Goal: Complete application form

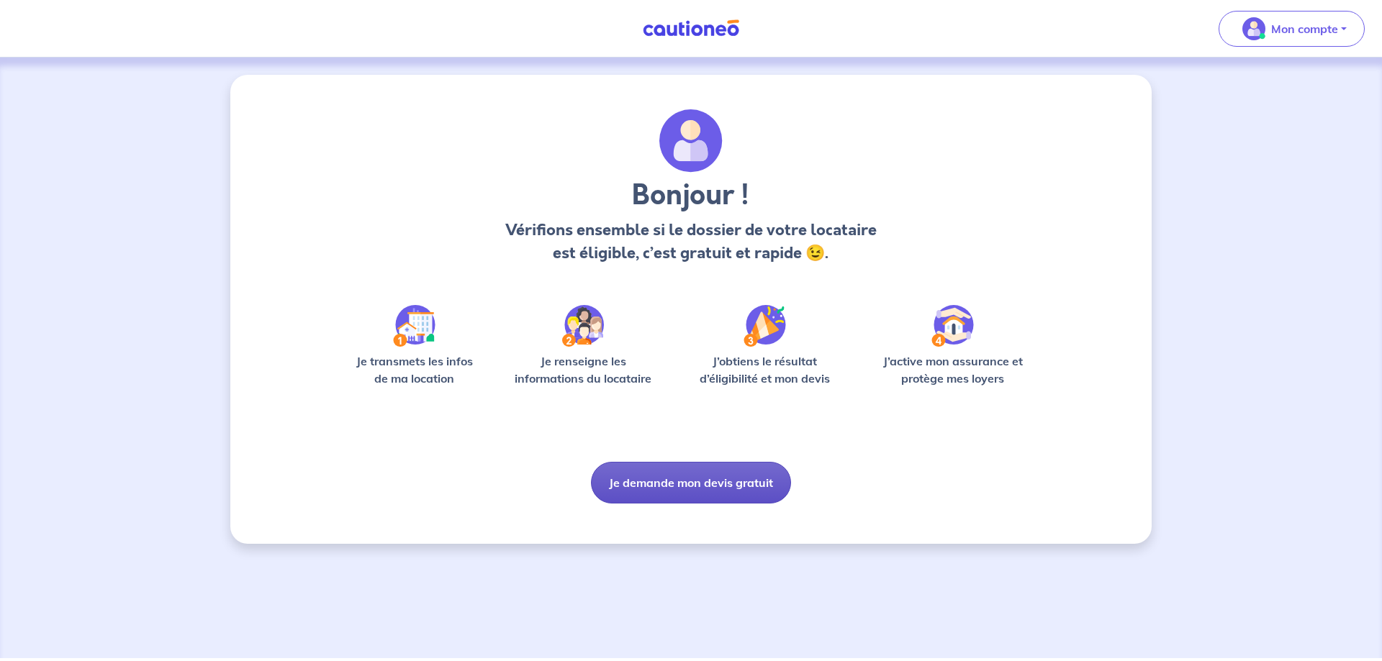
click at [669, 484] on button "Je demande mon devis gratuit" at bounding box center [691, 483] width 200 height 42
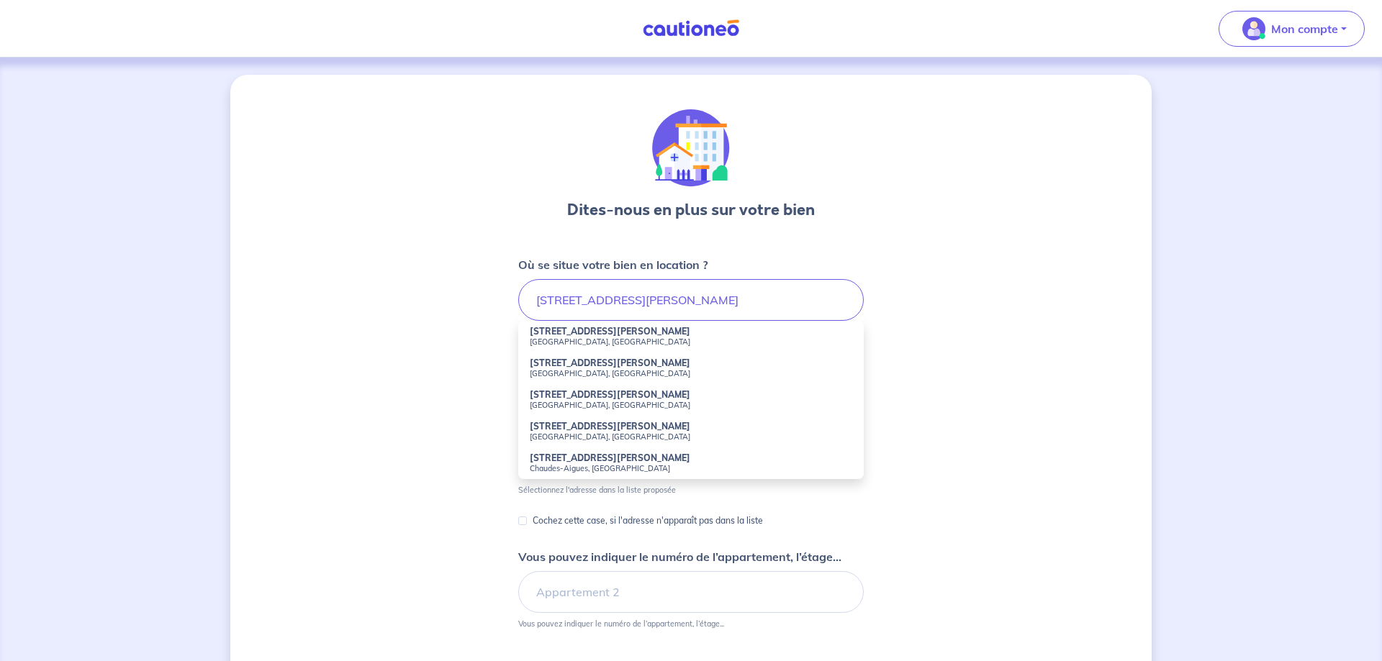
click at [578, 340] on small "[GEOGRAPHIC_DATA], [GEOGRAPHIC_DATA]" at bounding box center [691, 342] width 322 height 10
type input "[STREET_ADDRESS][PERSON_NAME]"
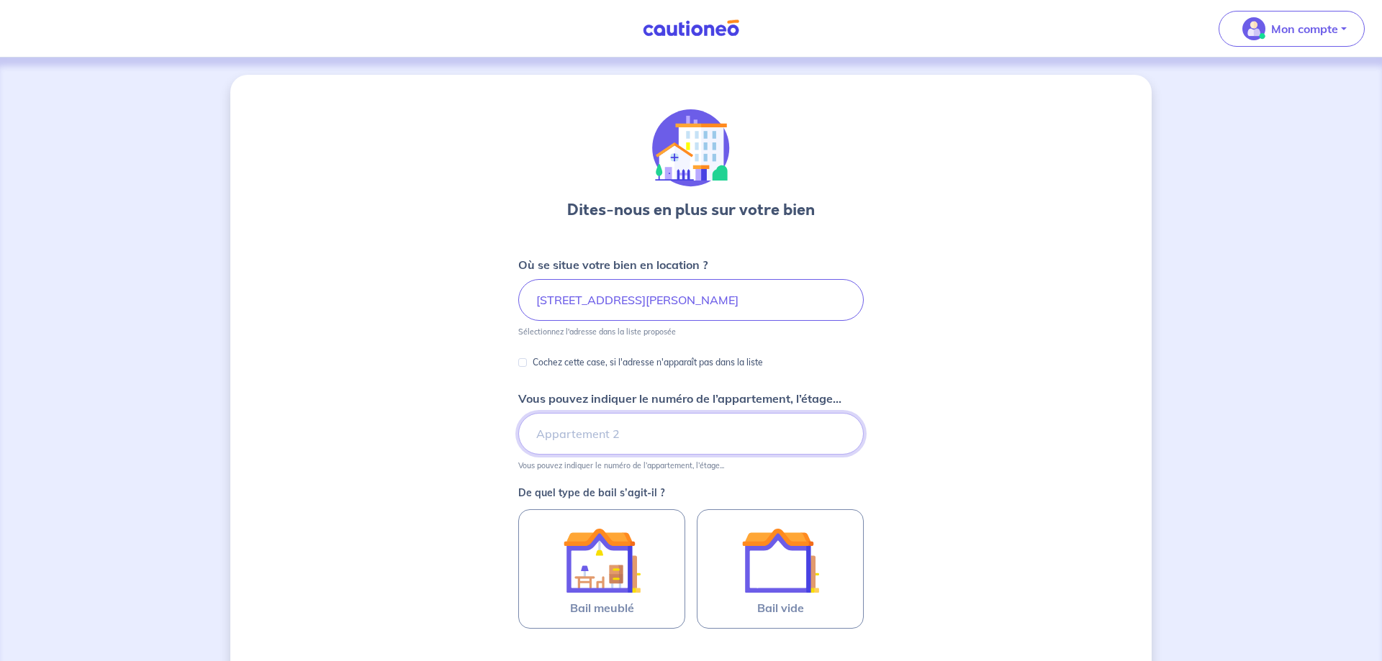
click at [549, 437] on input "Vous pouvez indiquer le numéro de l’appartement, l’étage..." at bounding box center [691, 434] width 346 height 42
type input "32"
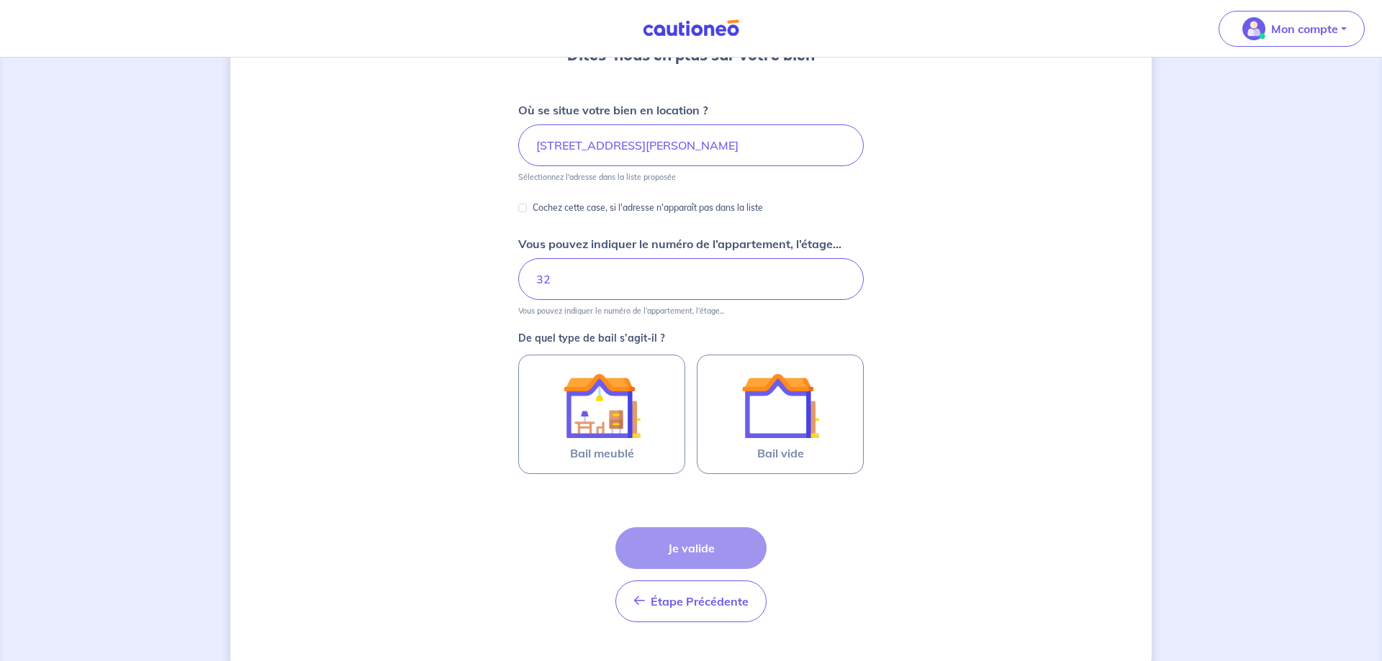
scroll to position [185, 0]
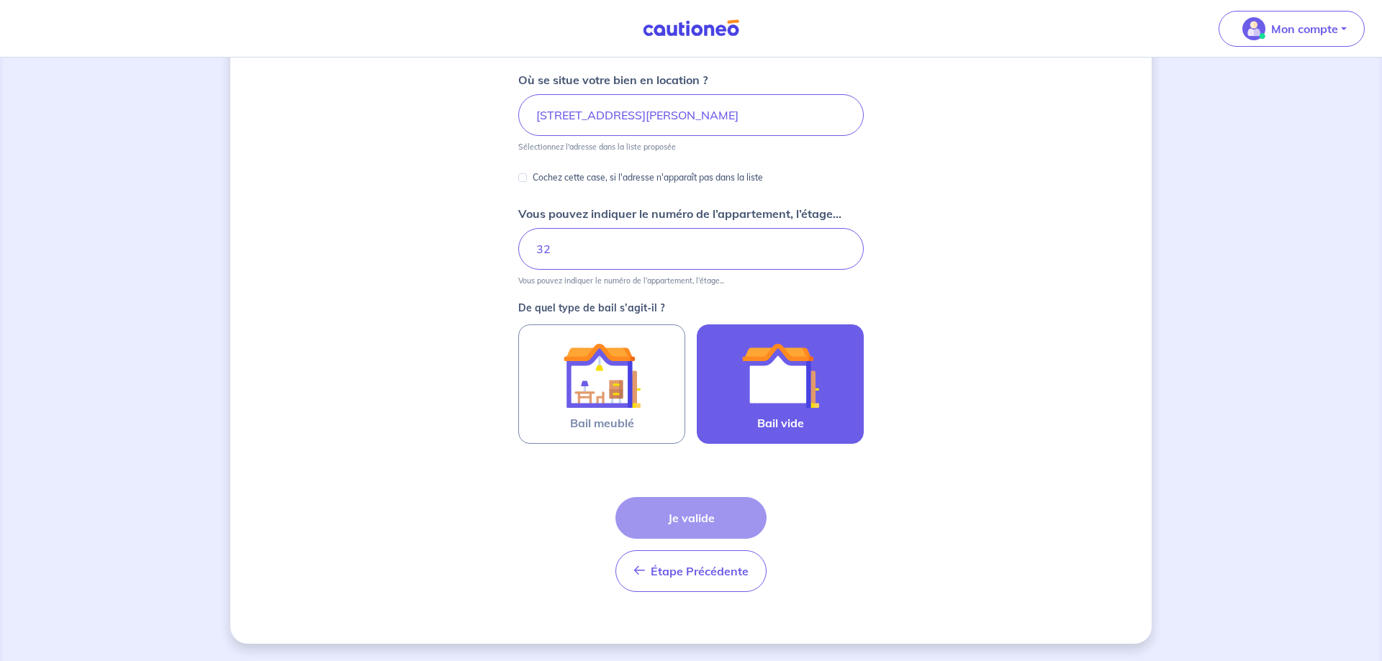
click at [813, 377] on img at bounding box center [780, 376] width 78 height 78
click at [0, 0] on input "Bail vide" at bounding box center [0, 0] width 0 height 0
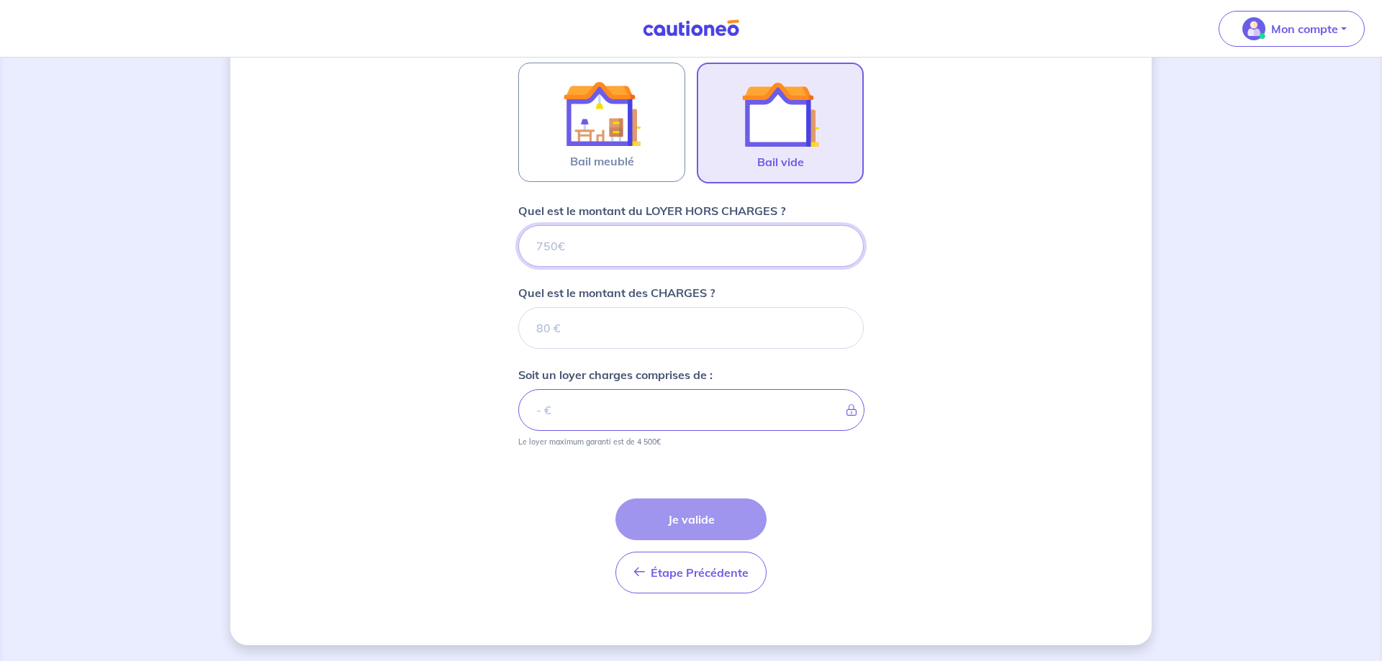
scroll to position [448, 0]
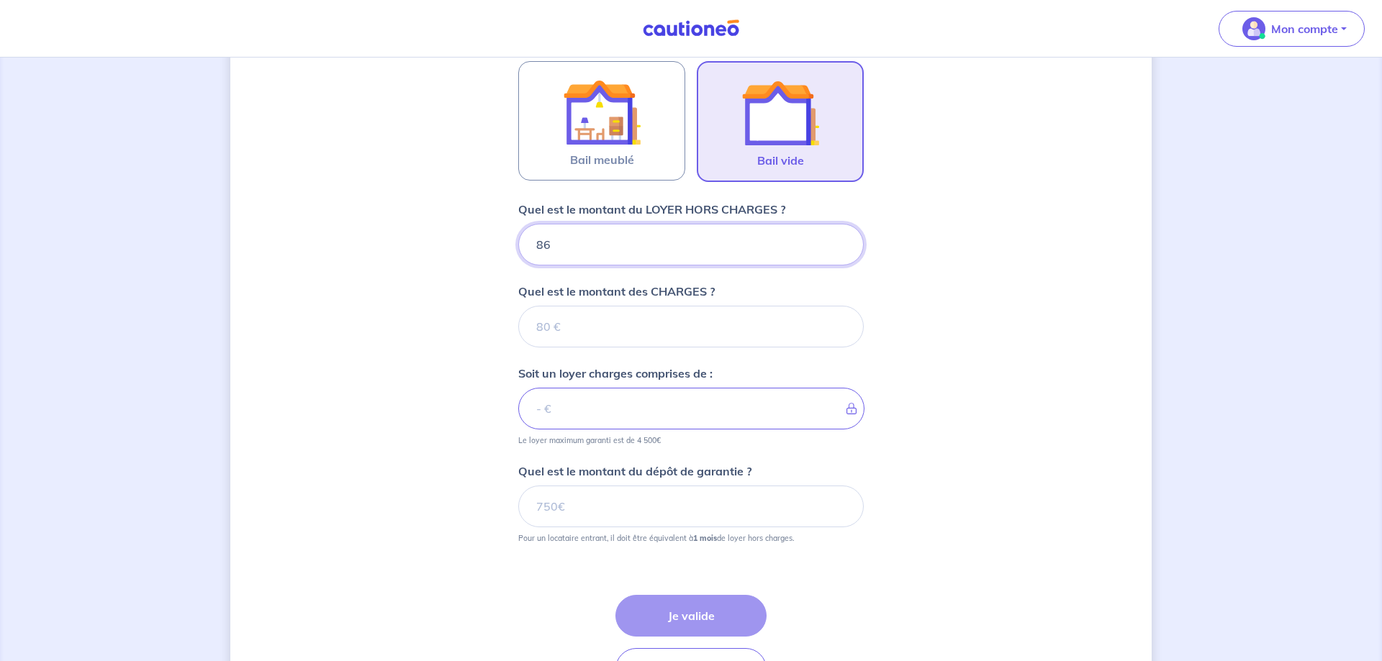
type input "860"
click at [625, 331] on input "Quel est le montant des CHARGES ?" at bounding box center [691, 327] width 346 height 42
type input "50"
type input "910"
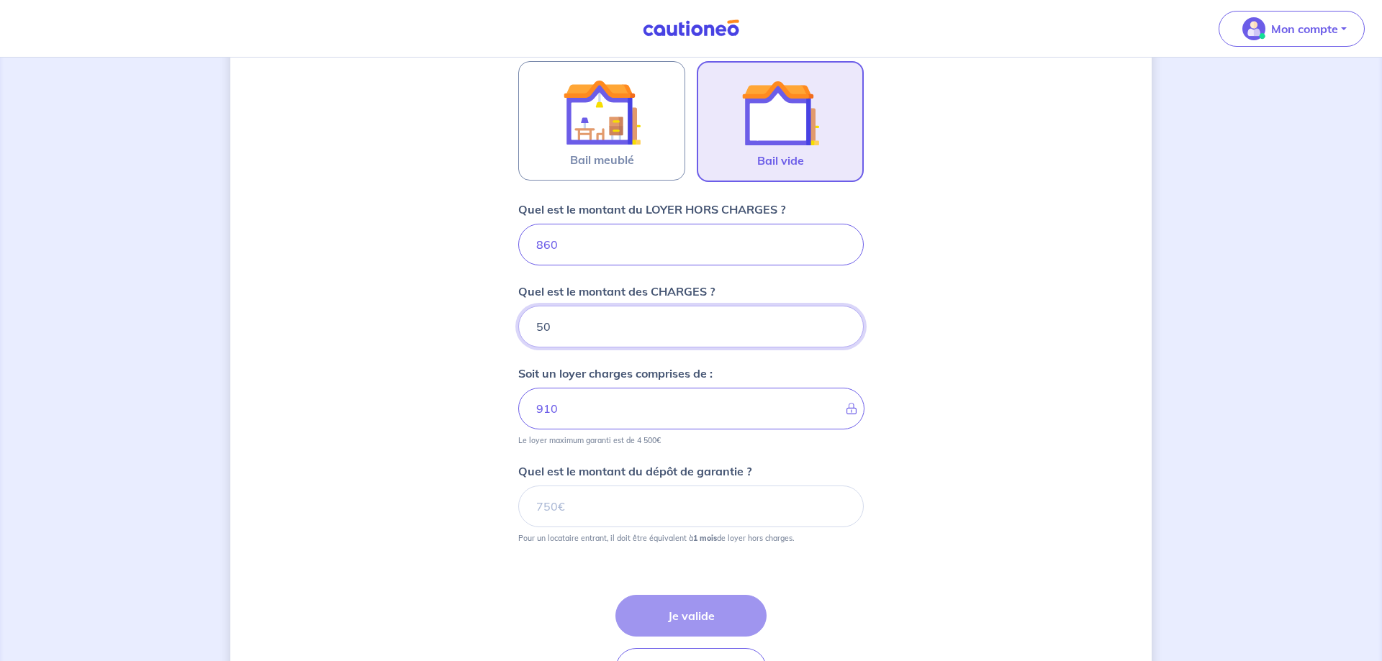
type input "50"
click at [576, 507] on input "Quel est le montant du dépôt de garantie ?" at bounding box center [691, 507] width 346 height 42
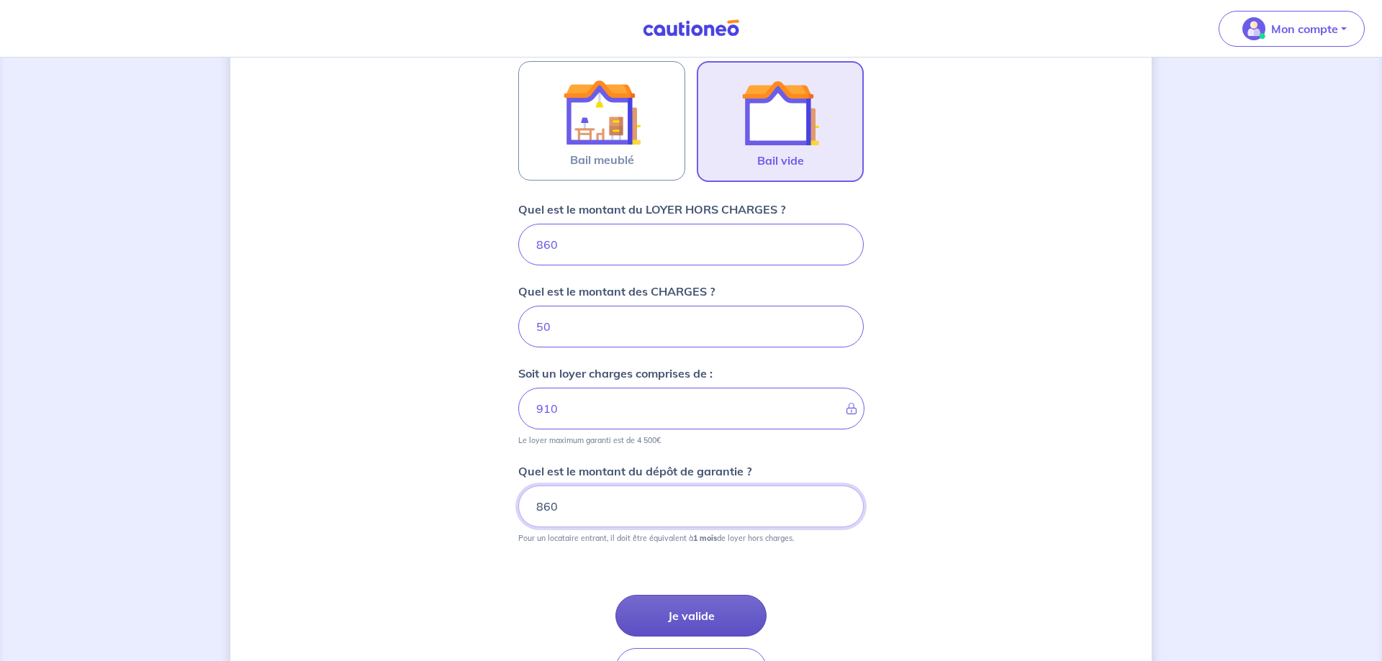
type input "860"
click at [695, 607] on button "Je valide" at bounding box center [690, 616] width 151 height 42
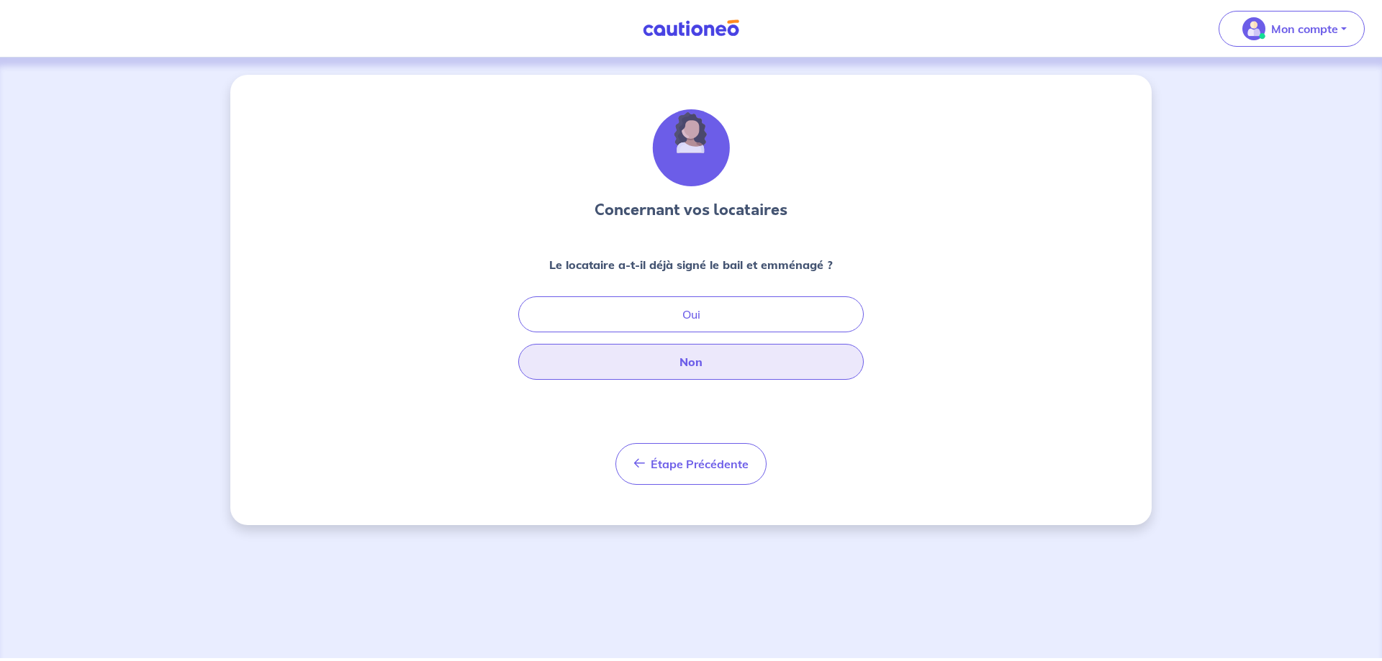
click at [695, 361] on button "Non" at bounding box center [691, 362] width 346 height 36
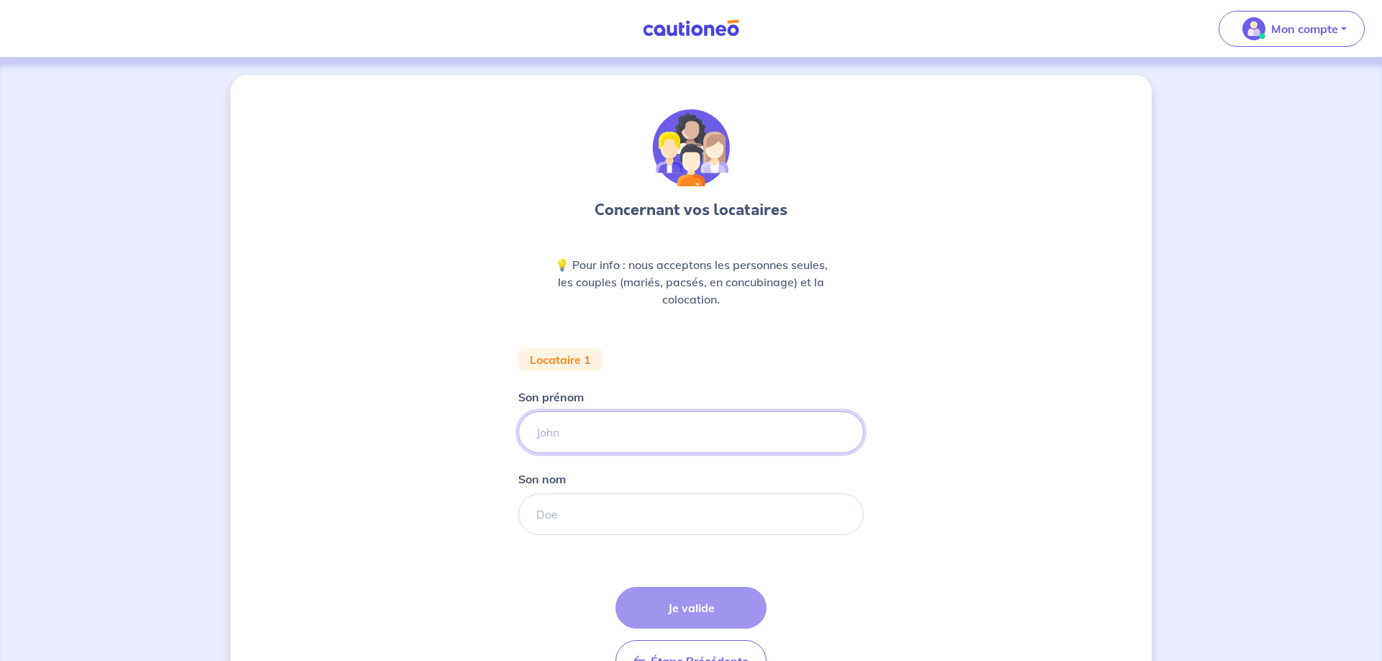
click at [623, 430] on input "Son prénom" at bounding box center [691, 433] width 346 height 42
click at [606, 435] on input "Son prénom" at bounding box center [691, 433] width 346 height 42
type input "[PERSON_NAME]"
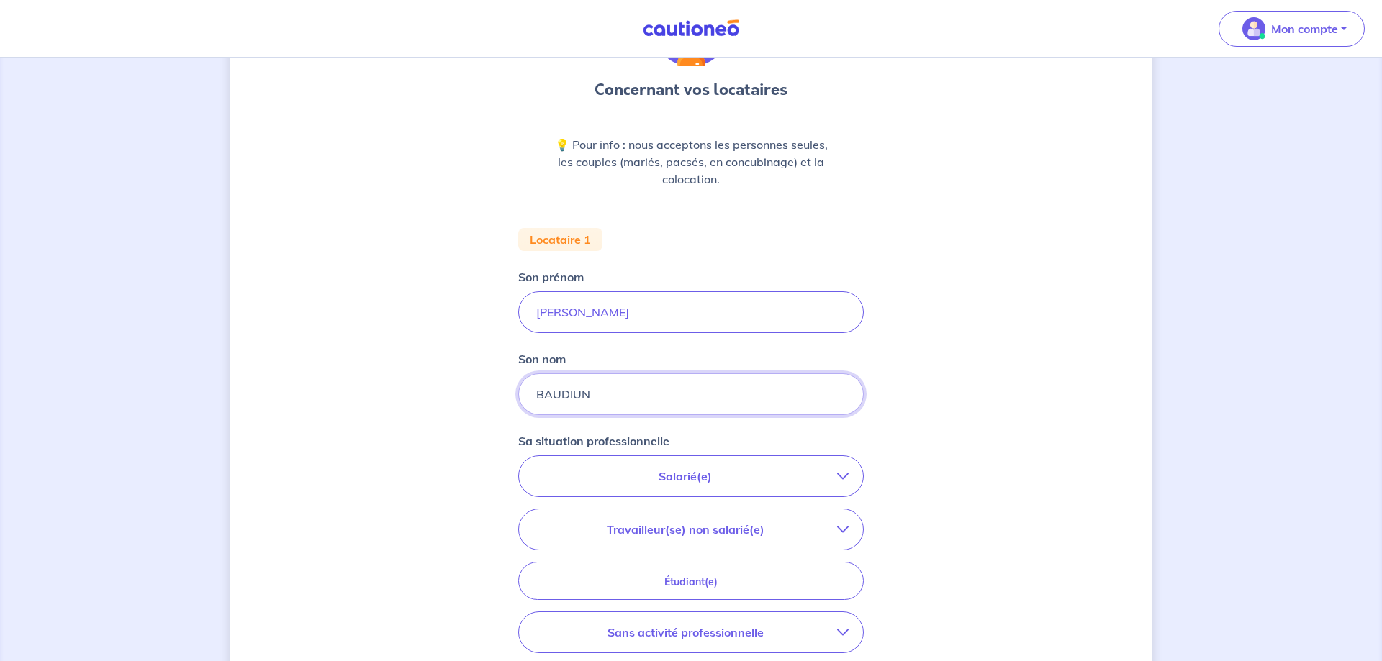
scroll to position [220, 0]
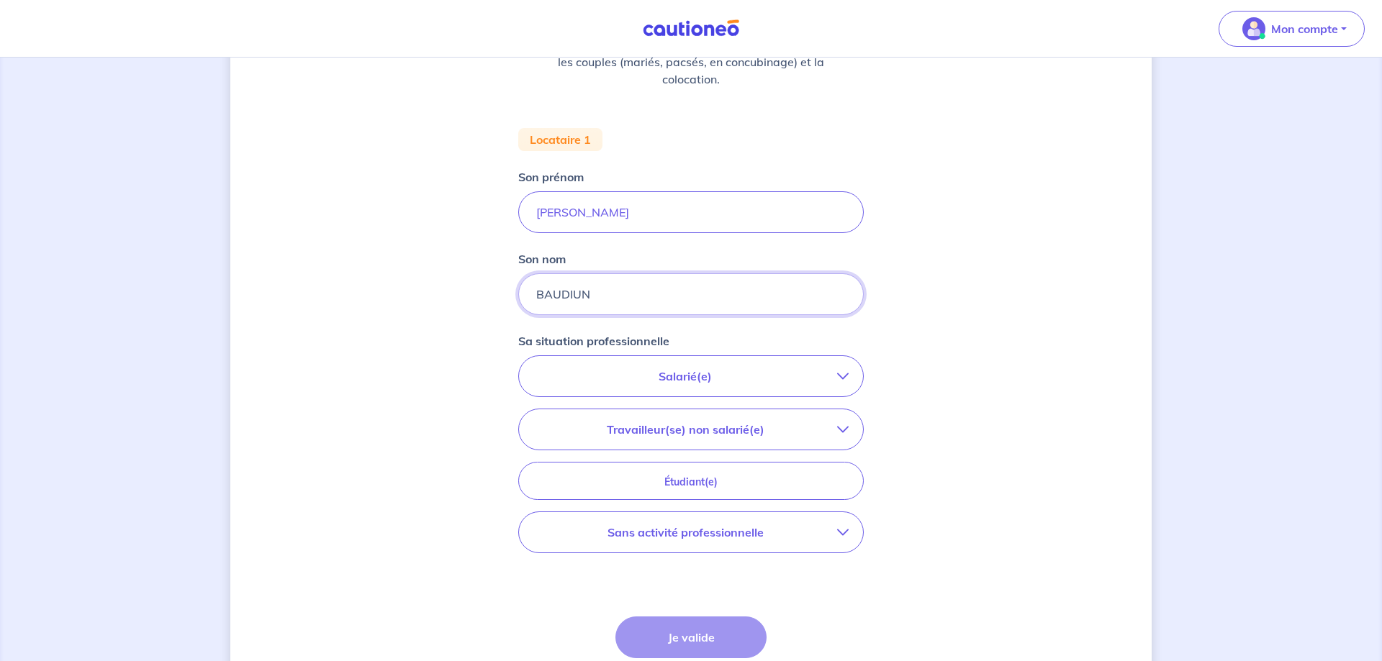
type input "BAUDIUN"
click at [637, 373] on p "Salarié(e)" at bounding box center [685, 376] width 304 height 17
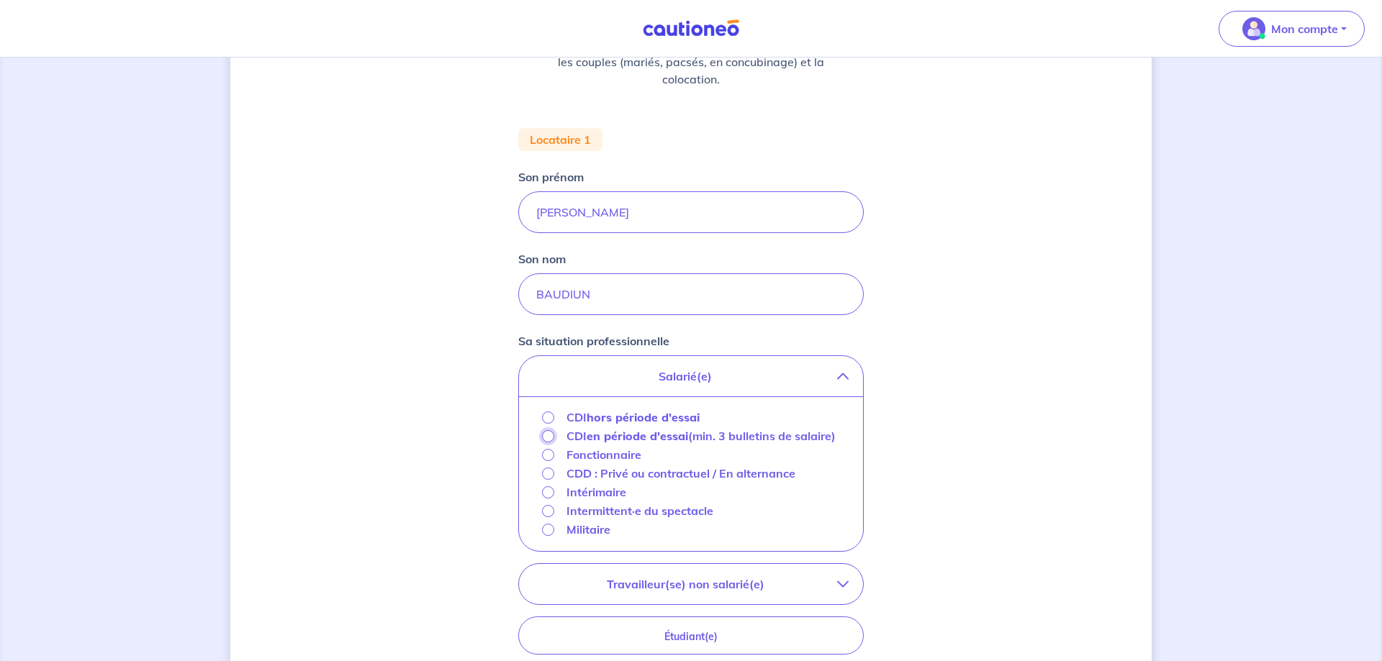
click at [547, 434] on input "CDI en période d'essai (min. 3 bulletins de salaire)" at bounding box center [548, 436] width 12 height 12
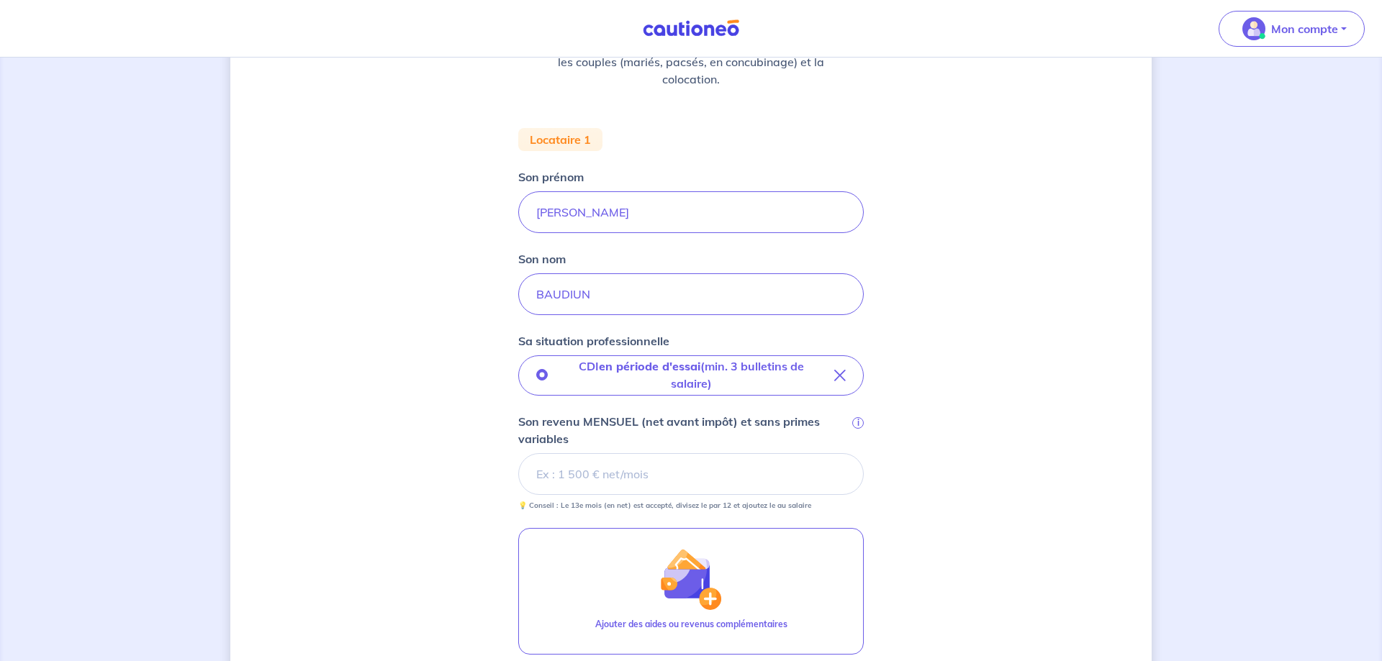
click at [1252, 249] on div "Concernant vos locataires 💡 Pour info : nous acceptons les personnes seules, le…" at bounding box center [691, 362] width 1382 height 1051
click at [625, 471] on input "Son revenu MENSUEL (net avant impôt) et sans primes variables i" at bounding box center [691, 474] width 346 height 42
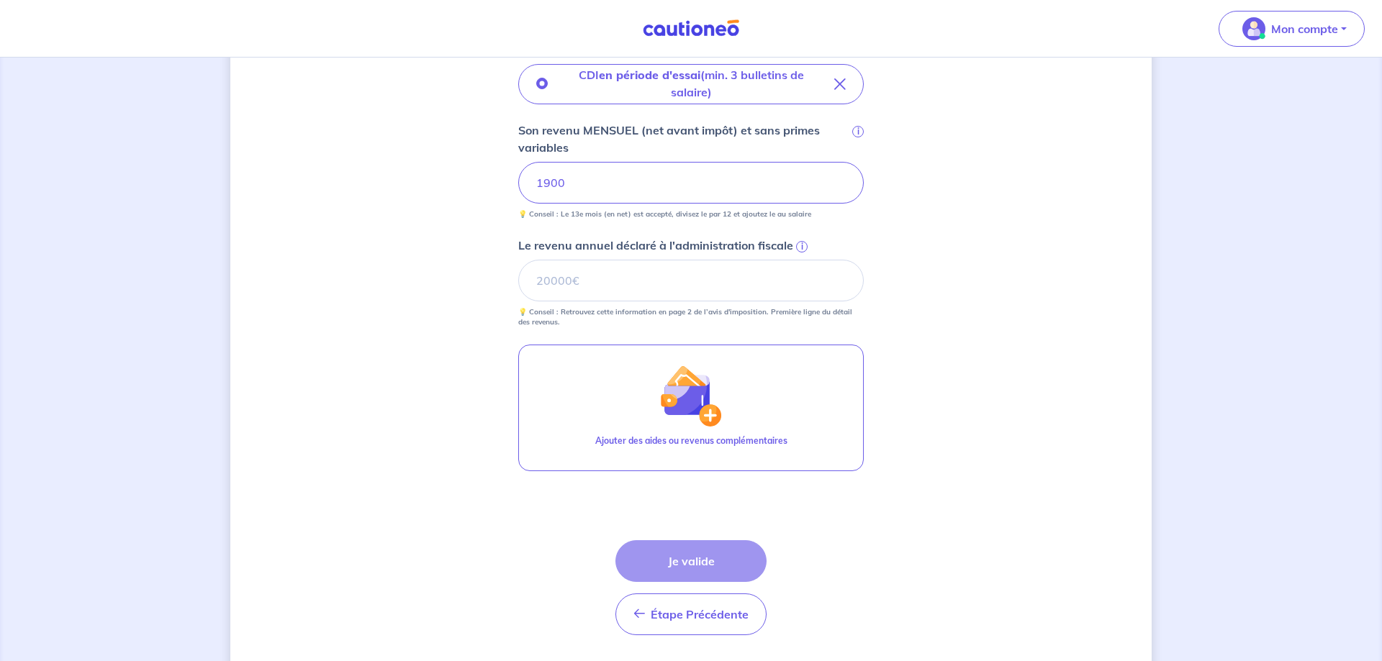
scroll to position [555, 0]
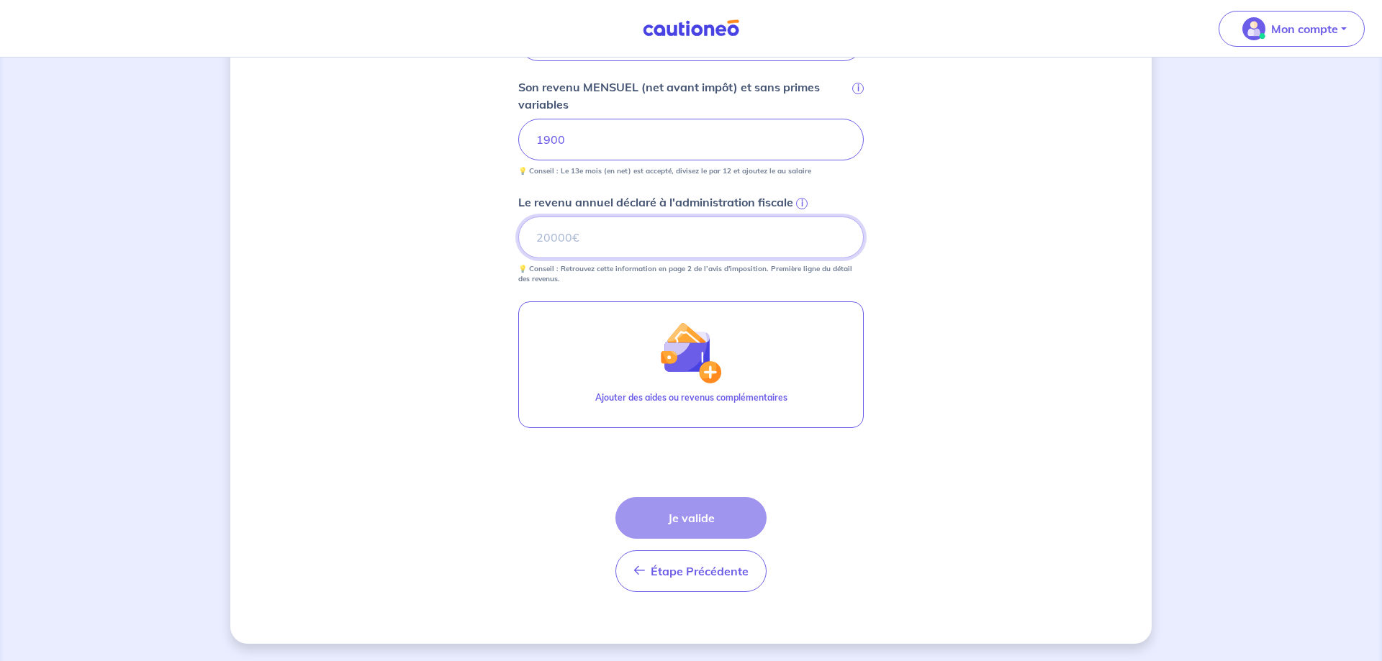
click at [584, 243] on input "Le revenu annuel déclaré à l'administration fiscale i" at bounding box center [691, 238] width 346 height 42
type input "4331"
click at [929, 405] on div "Concernant vos locataires 💡 Pour info : nous acceptons les personnes seules, le…" at bounding box center [690, 82] width 921 height 1124
click at [691, 518] on button "Je valide" at bounding box center [690, 518] width 151 height 42
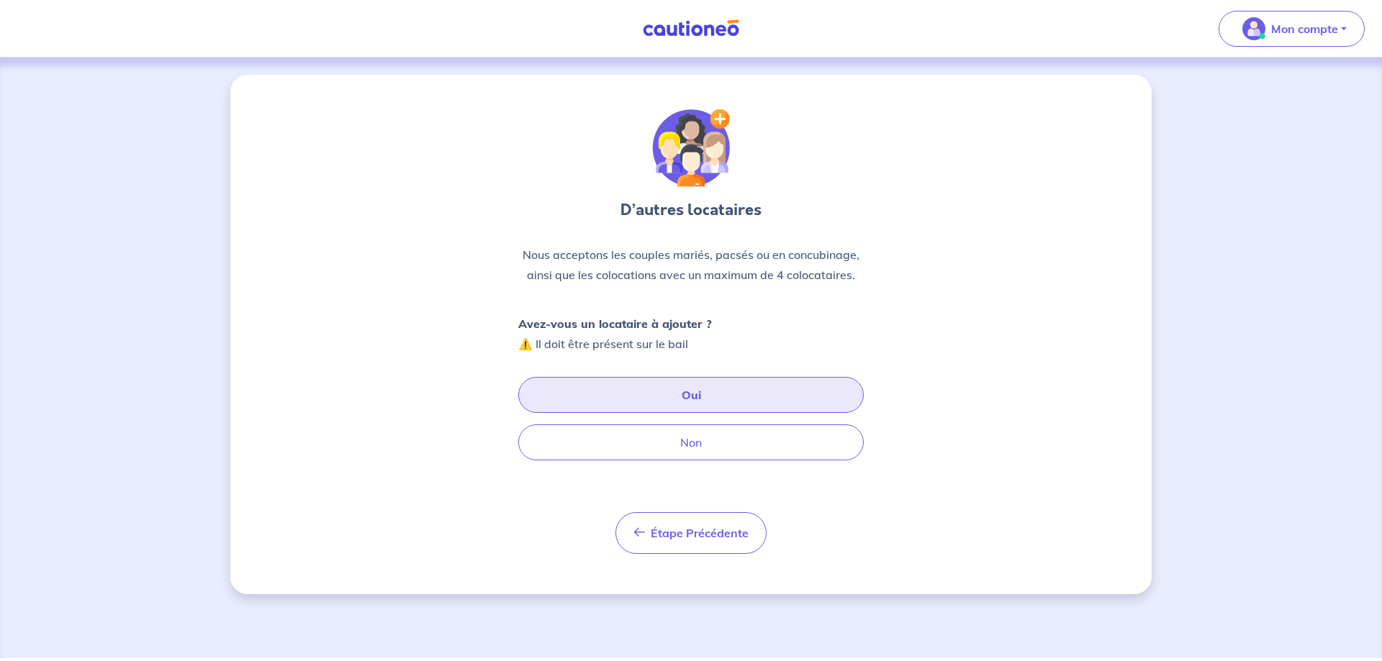
click at [660, 402] on button "Oui" at bounding box center [691, 395] width 346 height 36
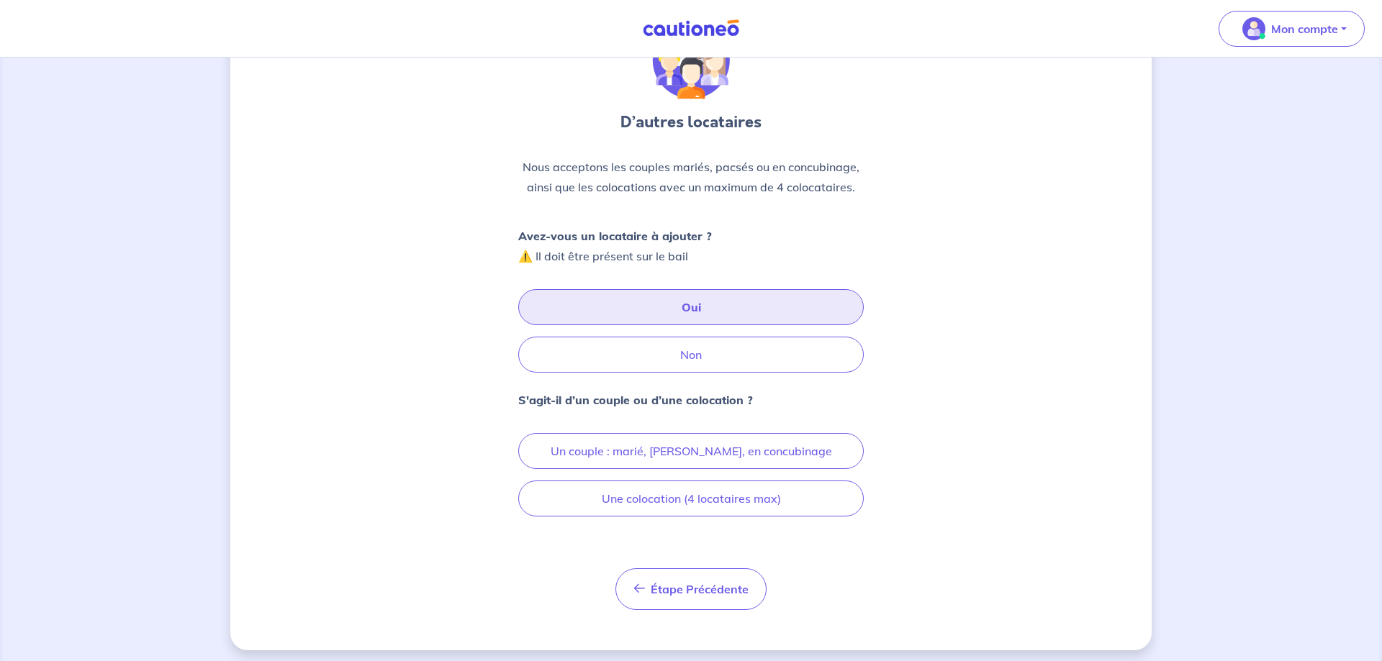
scroll to position [94, 0]
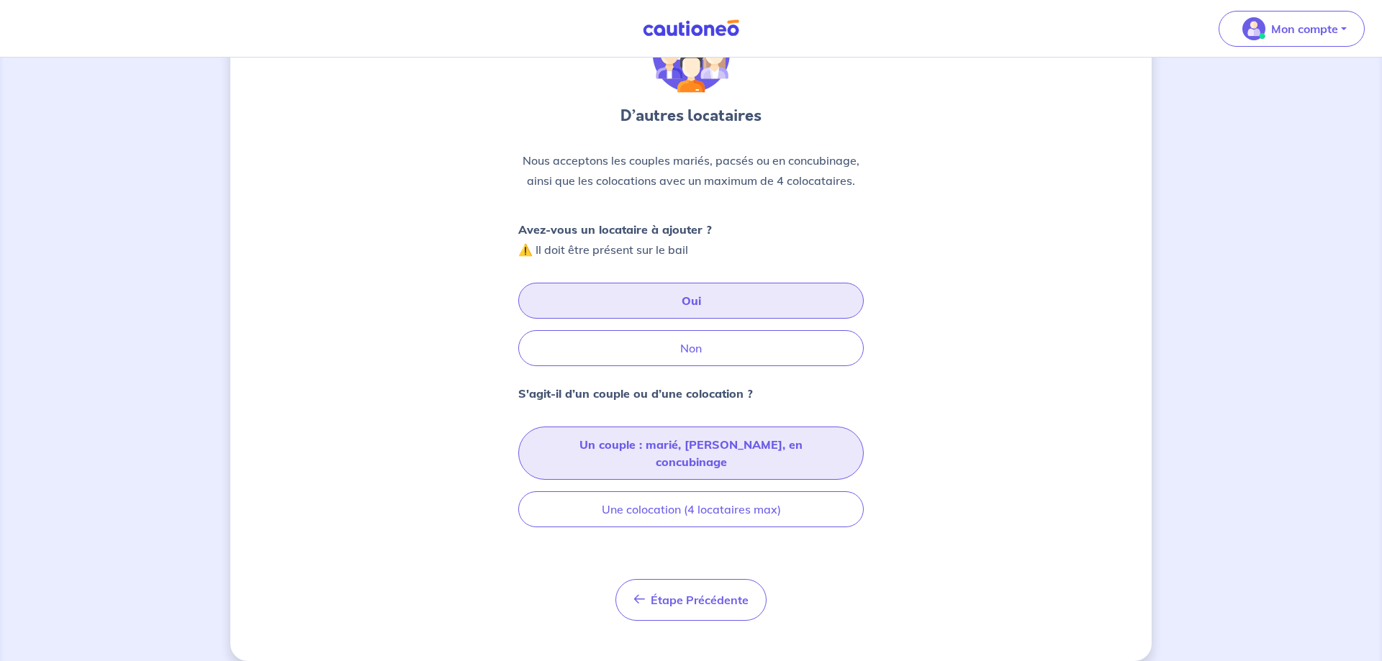
click at [590, 448] on button "Un couple : marié, [PERSON_NAME], en concubinage" at bounding box center [691, 453] width 346 height 53
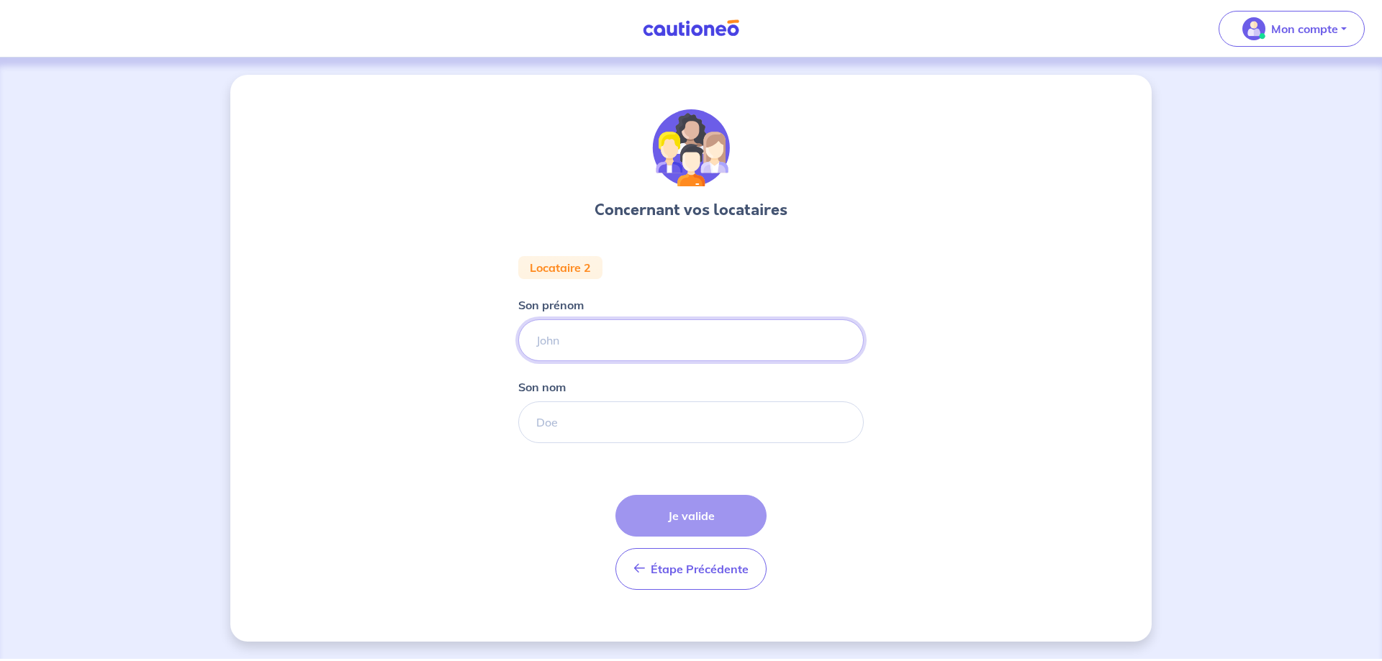
click at [556, 341] on input "Son prénom" at bounding box center [691, 341] width 346 height 42
click at [552, 335] on input "Son prénom" at bounding box center [691, 341] width 346 height 42
type input "[PERSON_NAME]"
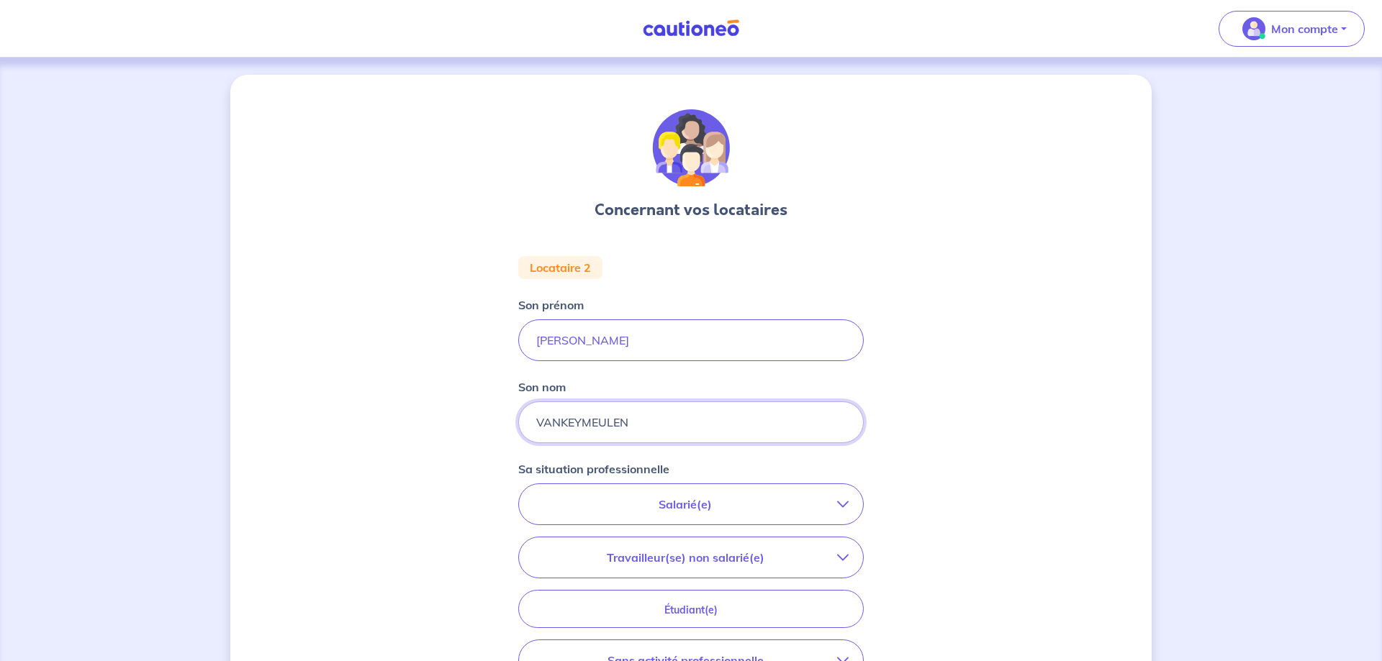
type input "VANKEYMEULEN"
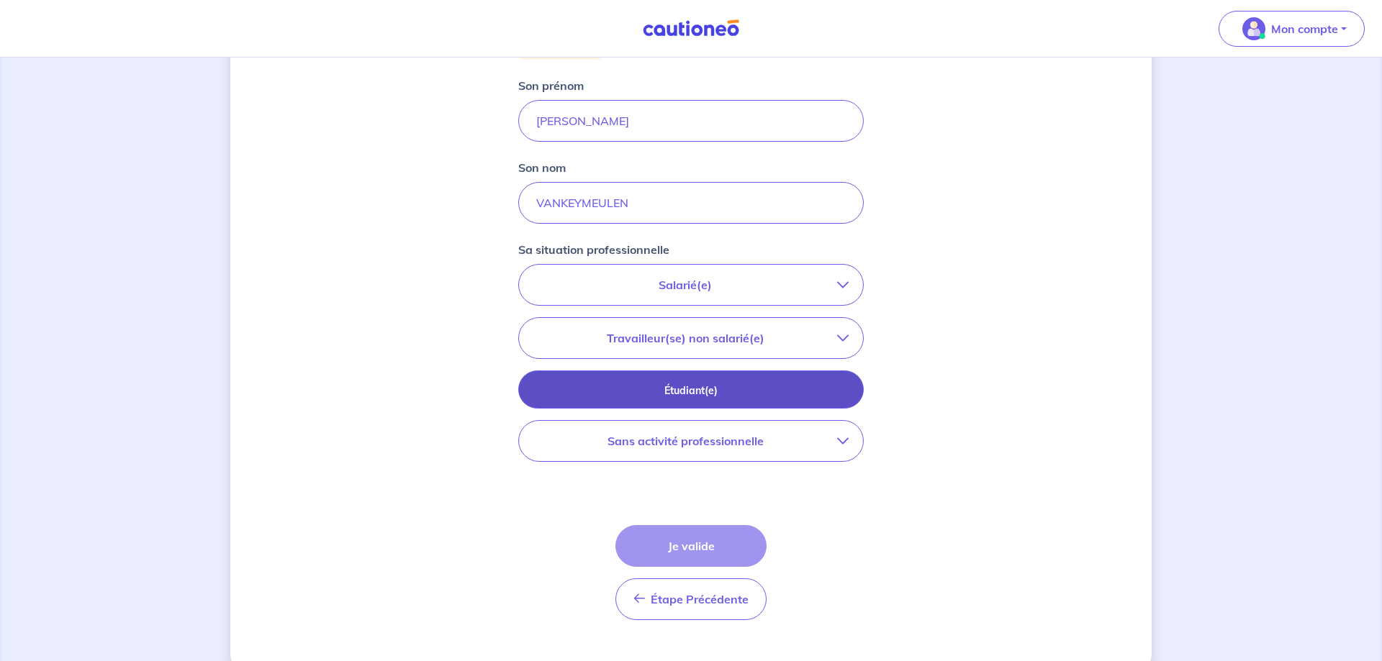
scroll to position [248, 0]
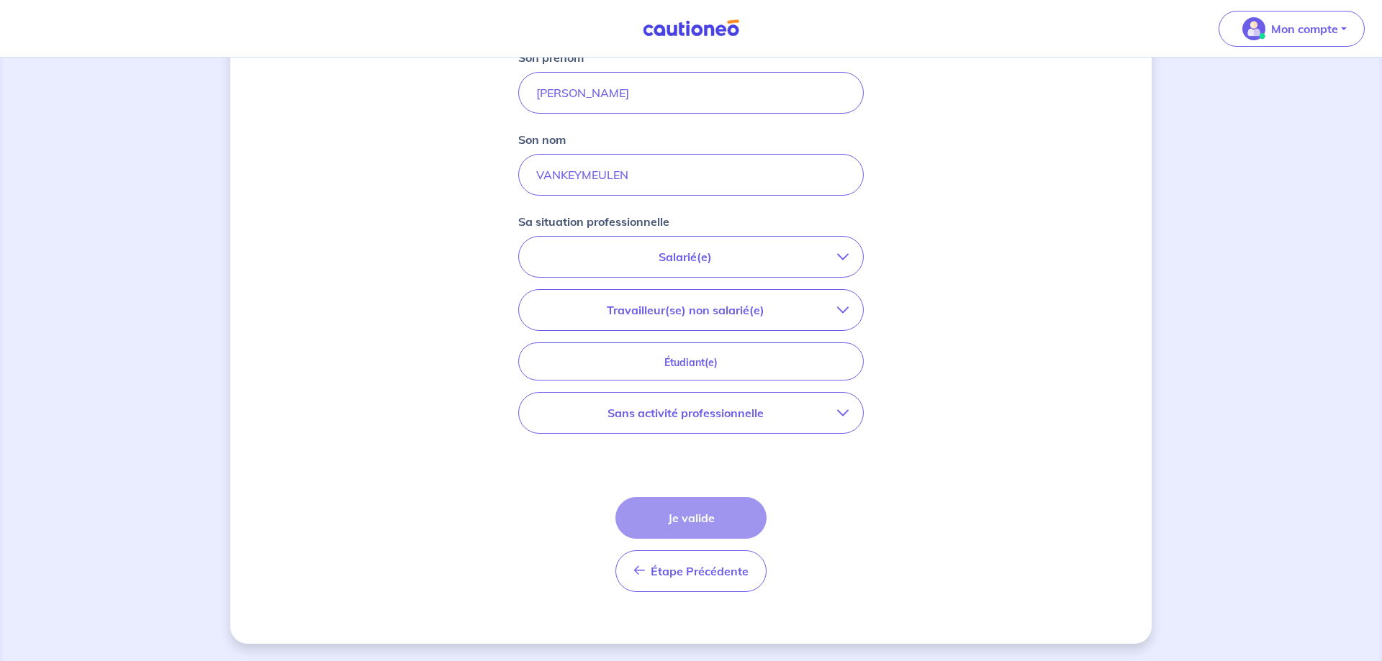
click at [620, 266] on button "Salarié(e)" at bounding box center [691, 257] width 344 height 40
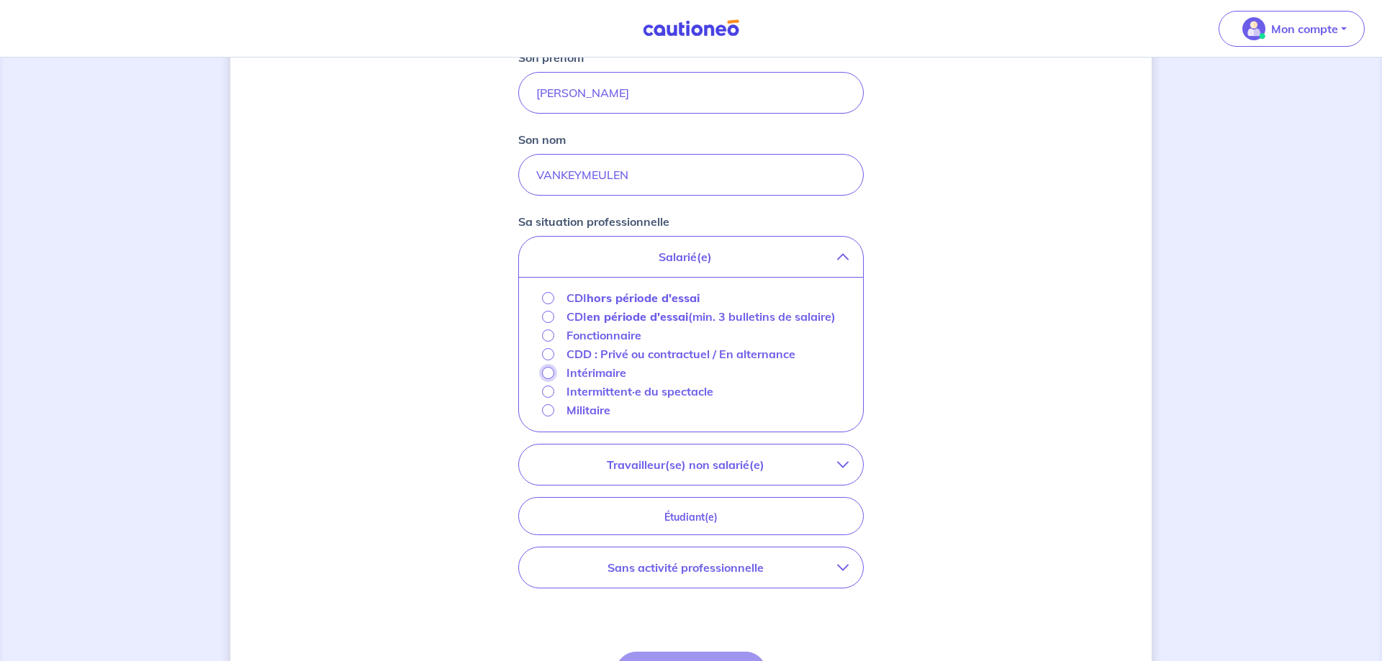
click at [546, 379] on input "Intérimaire" at bounding box center [548, 373] width 12 height 12
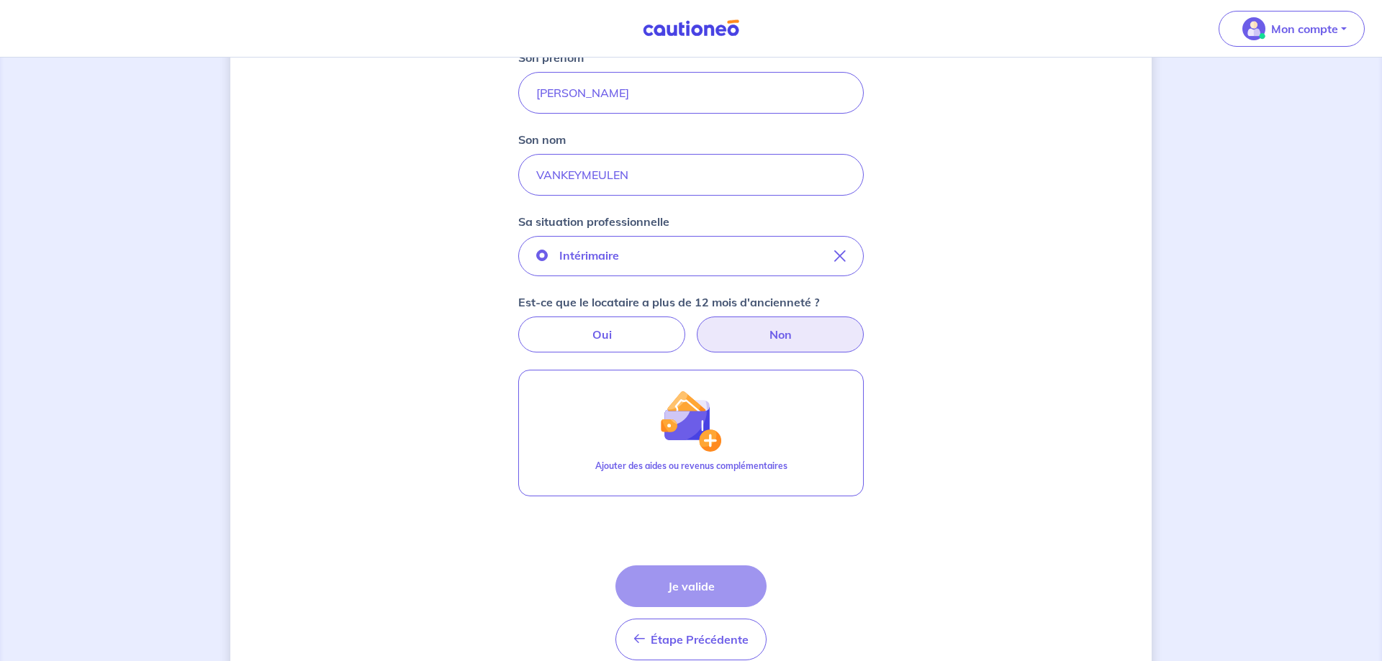
click at [767, 332] on label "Non" at bounding box center [780, 335] width 167 height 36
click at [696, 326] on input "Non" at bounding box center [691, 321] width 9 height 9
radio input "true"
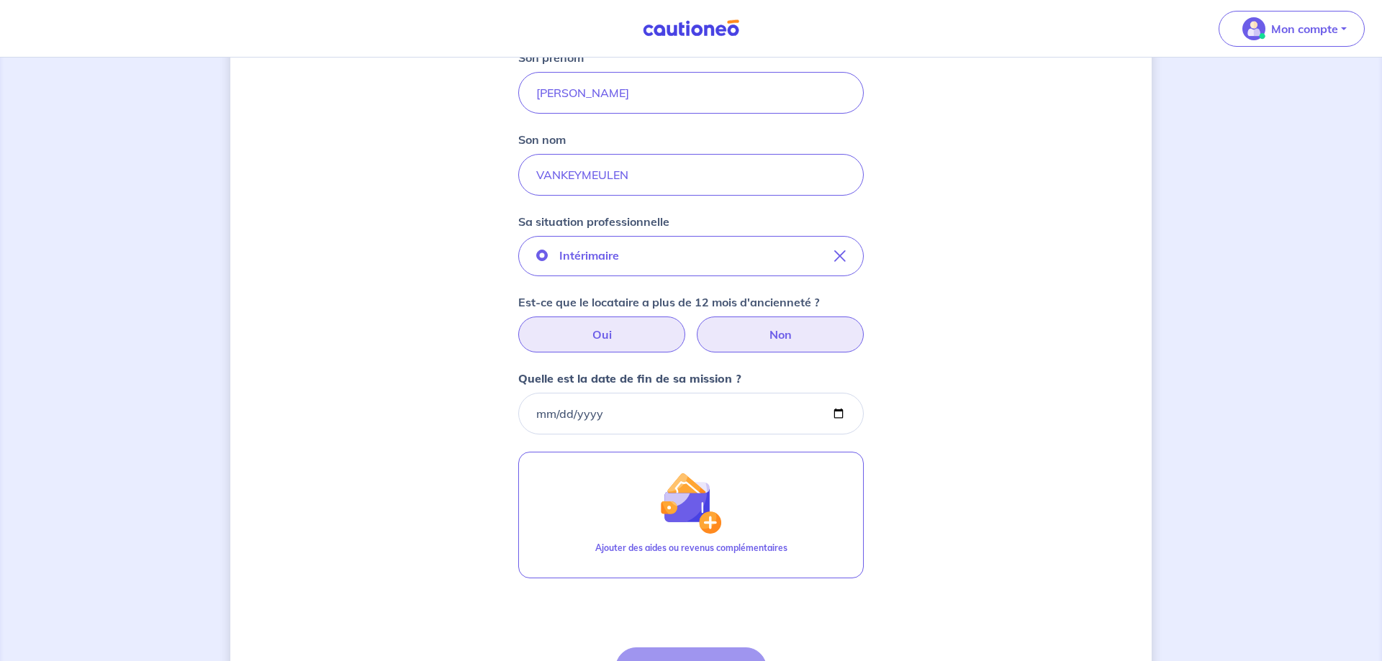
click at [606, 326] on label "Oui" at bounding box center [601, 335] width 167 height 36
click at [687, 326] on input "Oui" at bounding box center [691, 321] width 9 height 9
radio input "true"
click at [758, 334] on label "Non" at bounding box center [780, 335] width 167 height 36
click at [696, 326] on input "Non" at bounding box center [691, 321] width 9 height 9
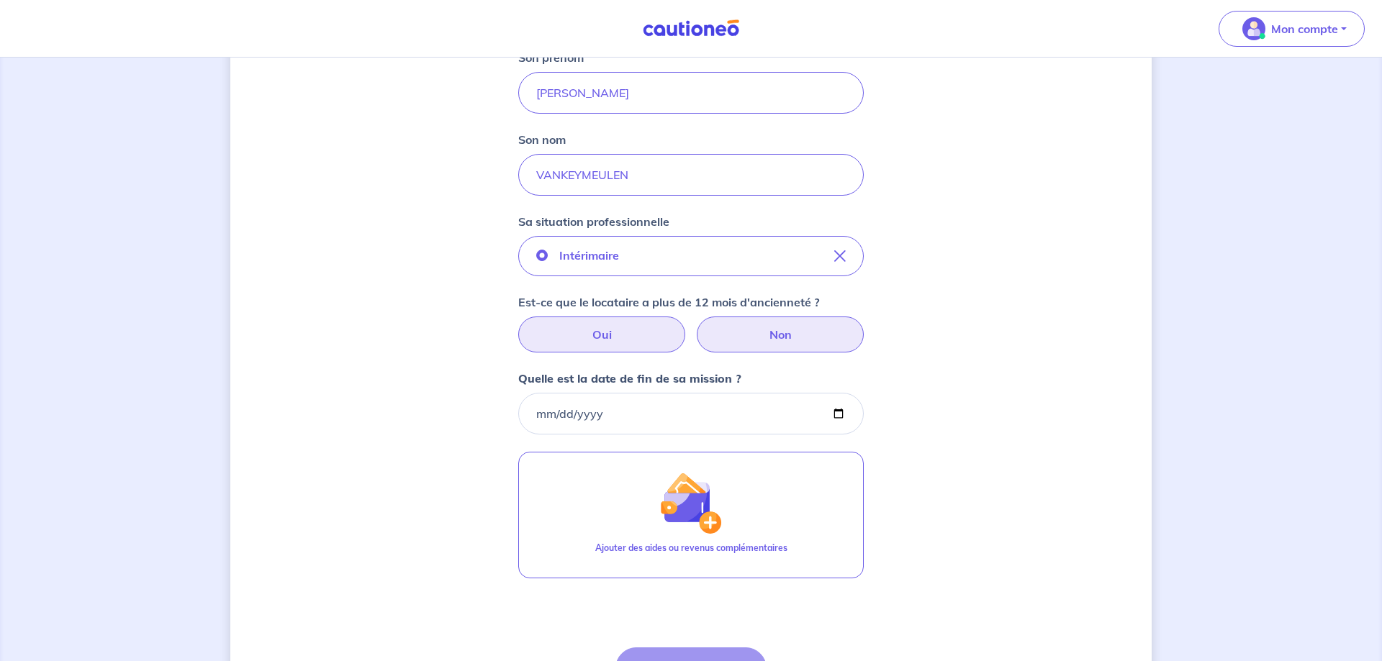
radio input "true"
click at [692, 420] on input "Quelle est la date de fin de sa mission ?" at bounding box center [691, 414] width 346 height 42
type input "[DATE]"
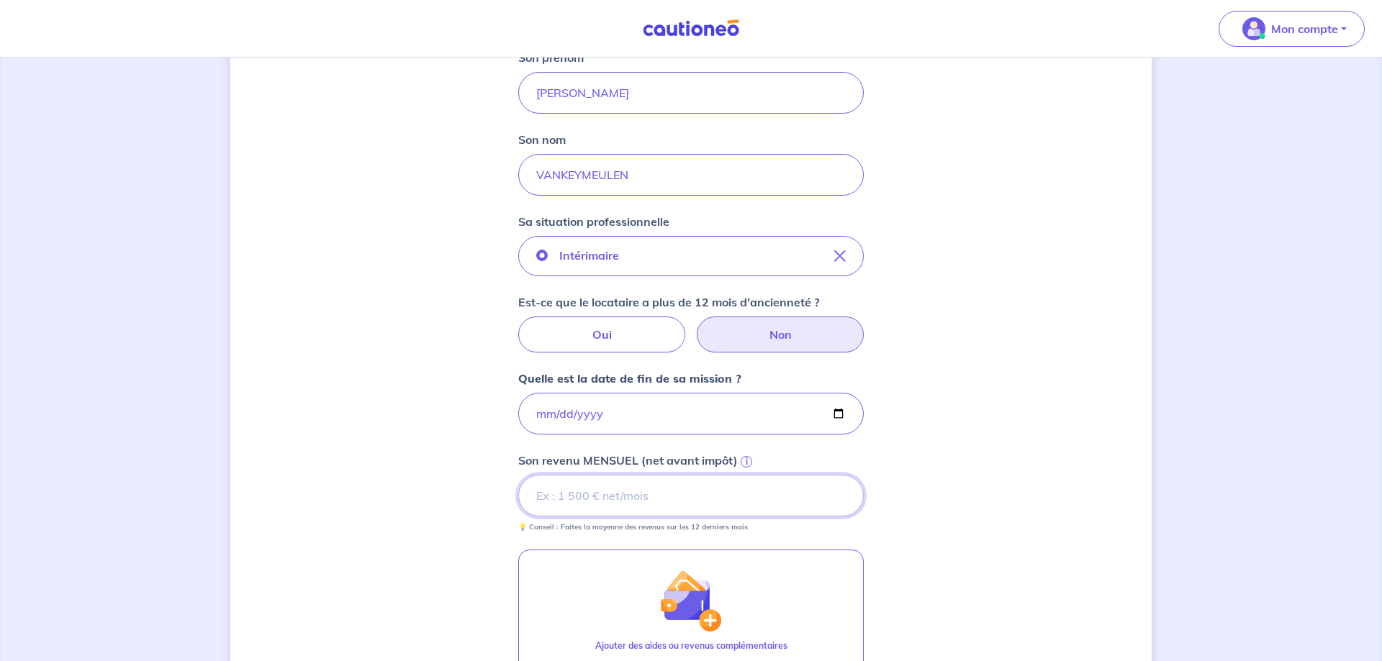
click at [631, 501] on input "Son revenu MENSUEL (net avant impôt) i" at bounding box center [691, 496] width 346 height 42
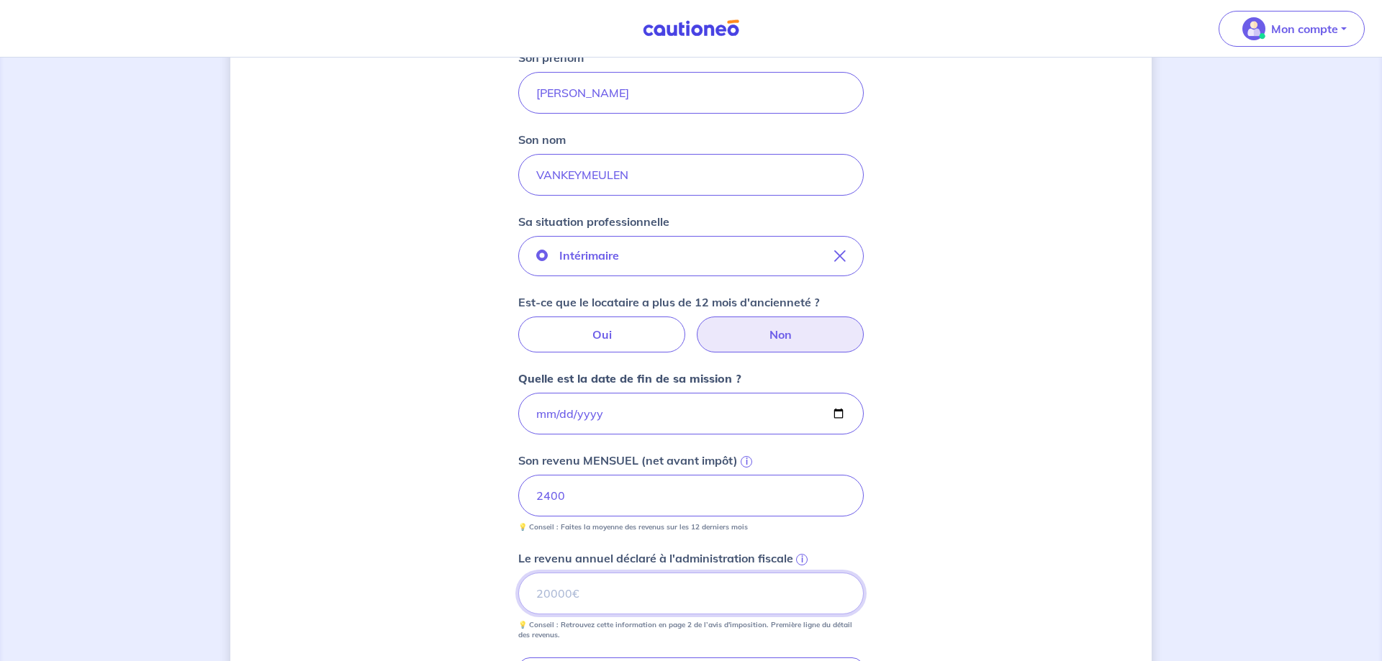
click at [590, 590] on input "Le revenu annuel déclaré à l'administration fiscale i" at bounding box center [691, 594] width 346 height 42
type input "5000"
click at [409, 506] on div "Concernant vos locataires Locataire 2 Son prénom [PERSON_NAME] nom VANKEYMEULEN…" at bounding box center [690, 413] width 921 height 1173
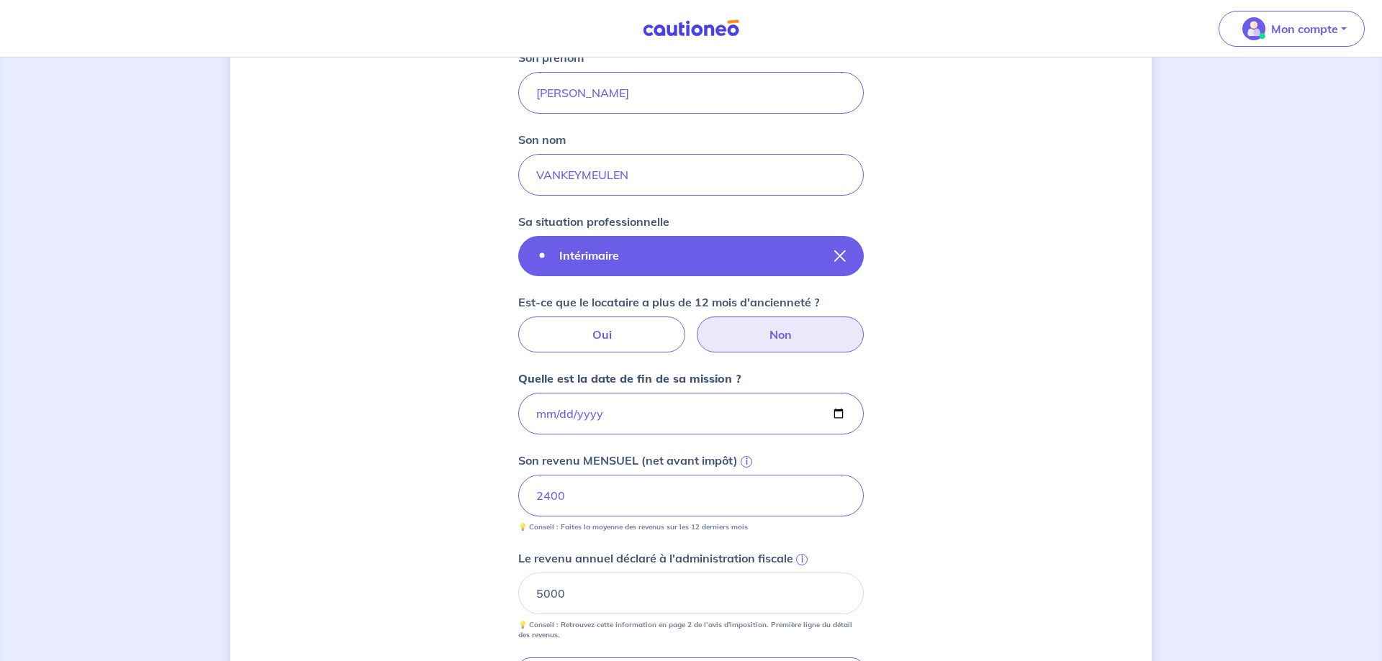
click at [618, 261] on p "Intérimaire" at bounding box center [589, 255] width 60 height 17
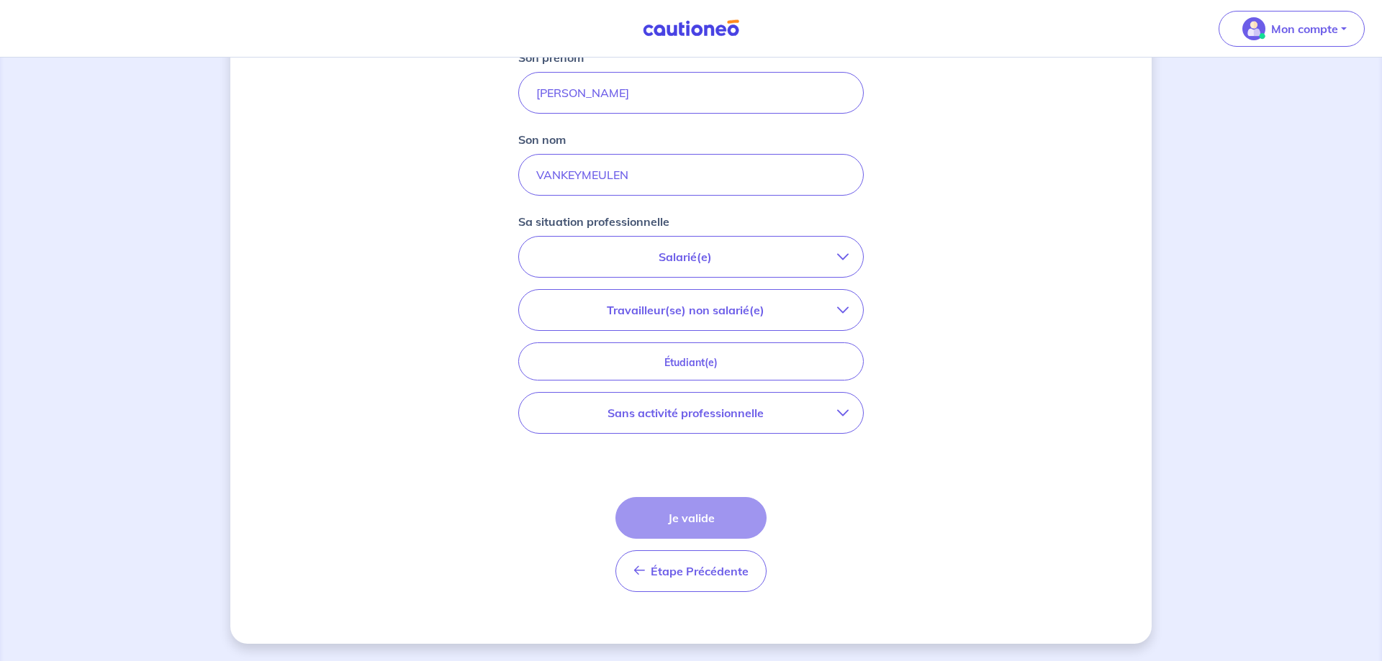
click at [618, 261] on p "Salarié(e)" at bounding box center [685, 256] width 304 height 17
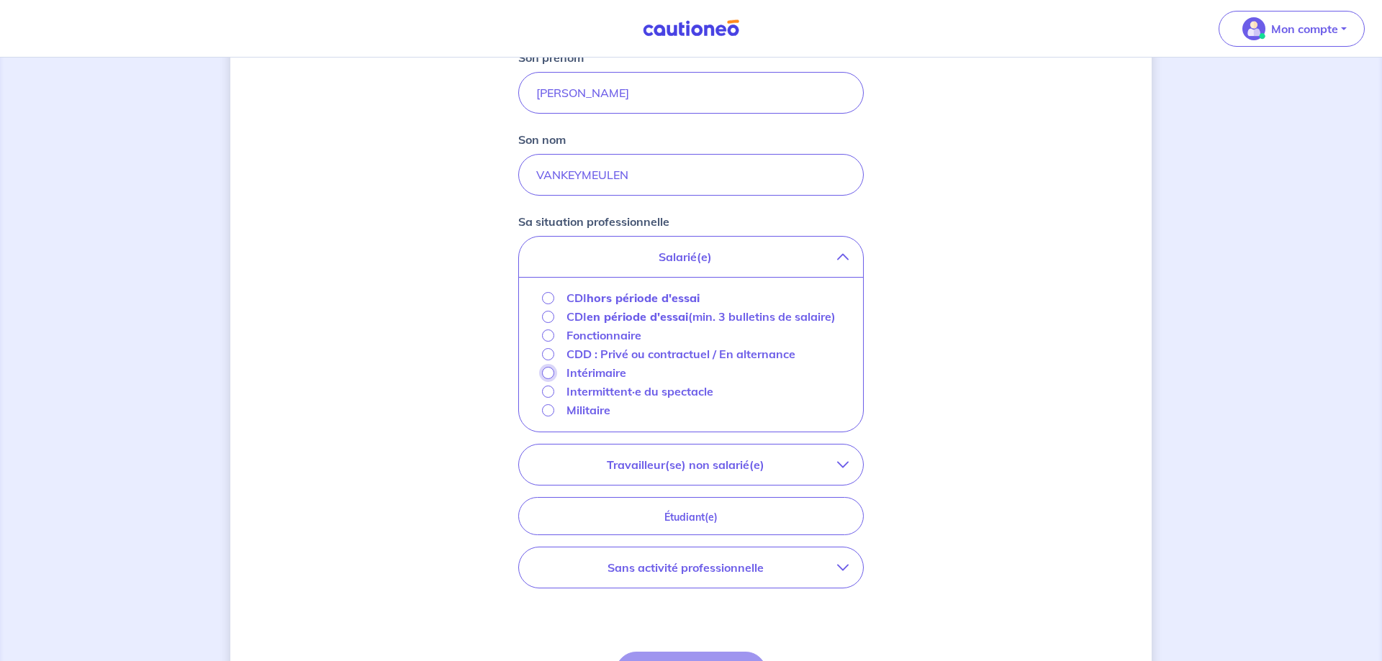
click at [546, 379] on input "Intérimaire" at bounding box center [548, 373] width 12 height 12
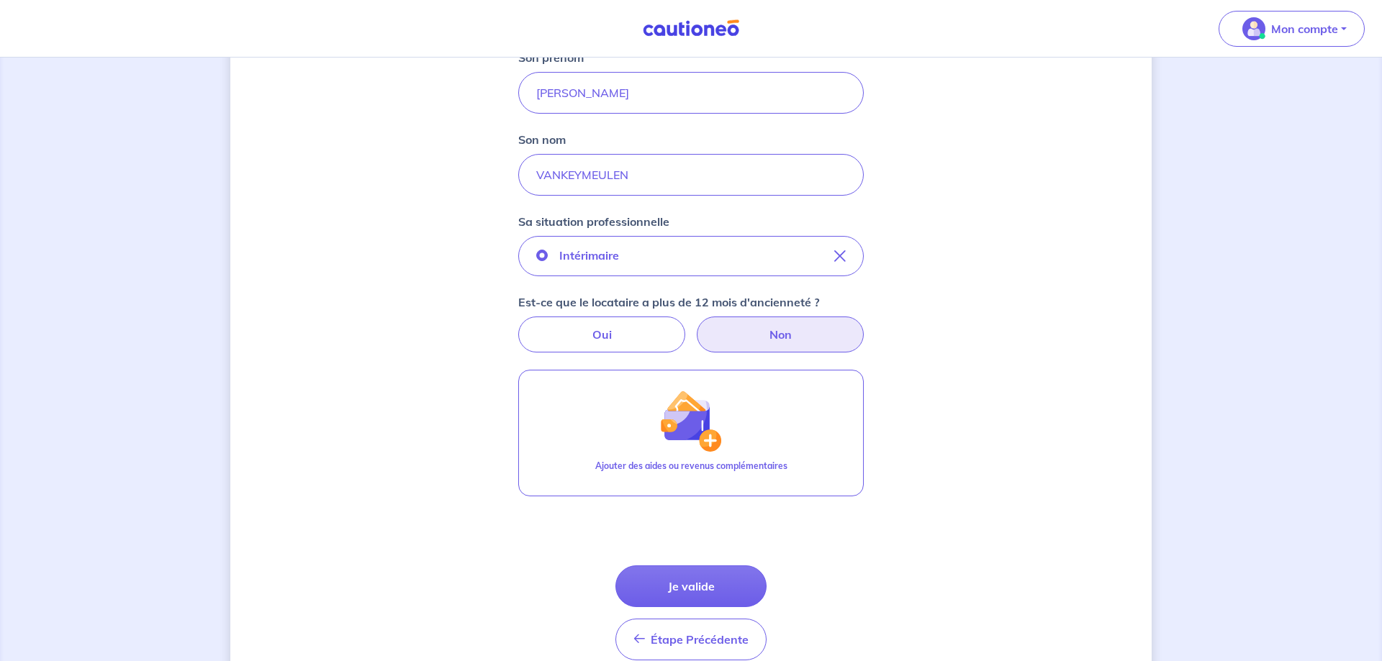
click at [745, 332] on label "Non" at bounding box center [780, 335] width 167 height 36
click at [696, 326] on input "Non" at bounding box center [691, 321] width 9 height 9
radio input "true"
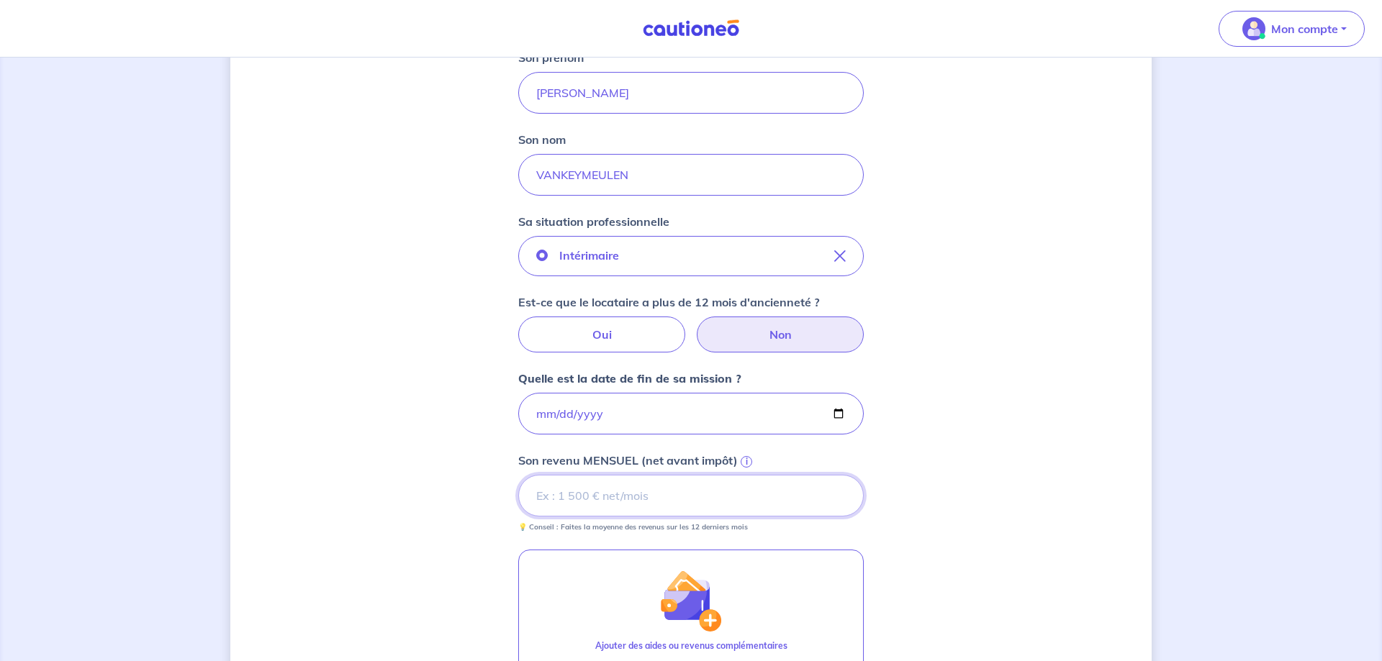
click at [621, 501] on input "Son revenu MENSUEL (net avant impôt) i" at bounding box center [691, 496] width 346 height 42
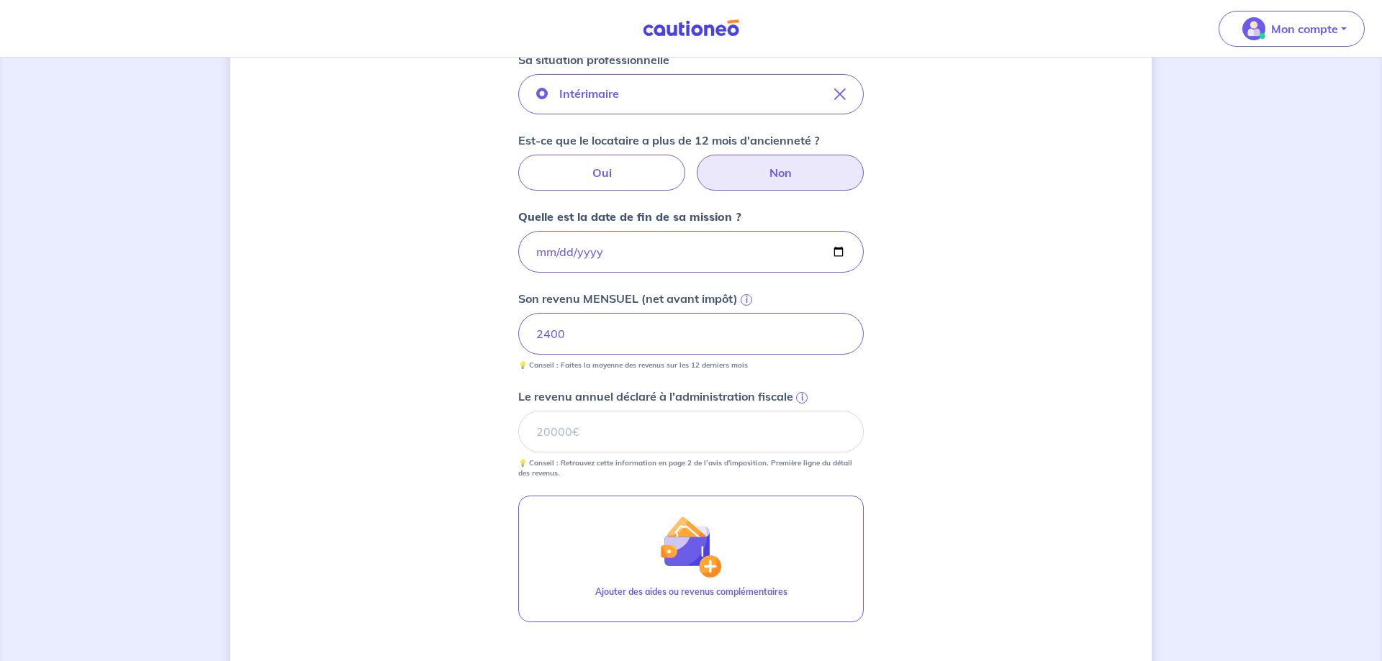
scroll to position [604, 0]
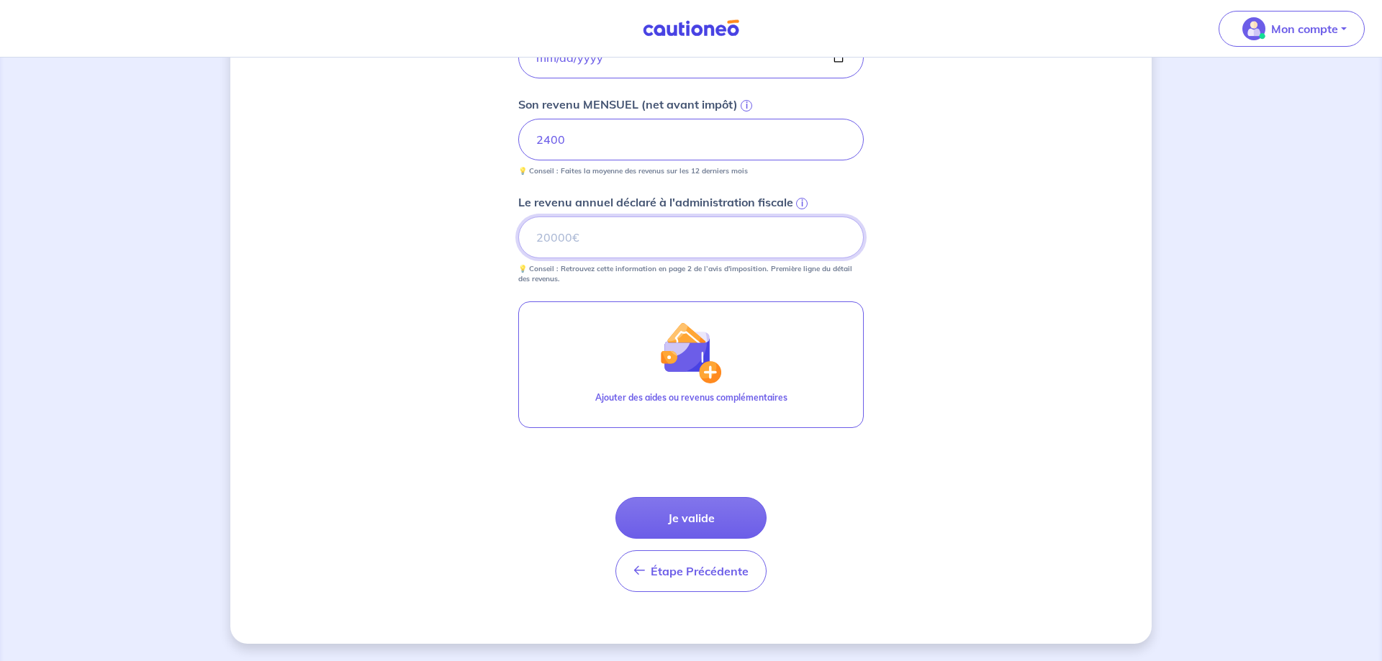
click at [586, 234] on input "Le revenu annuel déclaré à l'administration fiscale i" at bounding box center [691, 238] width 346 height 42
type input "5000"
click at [678, 530] on button "Je valide" at bounding box center [690, 518] width 151 height 42
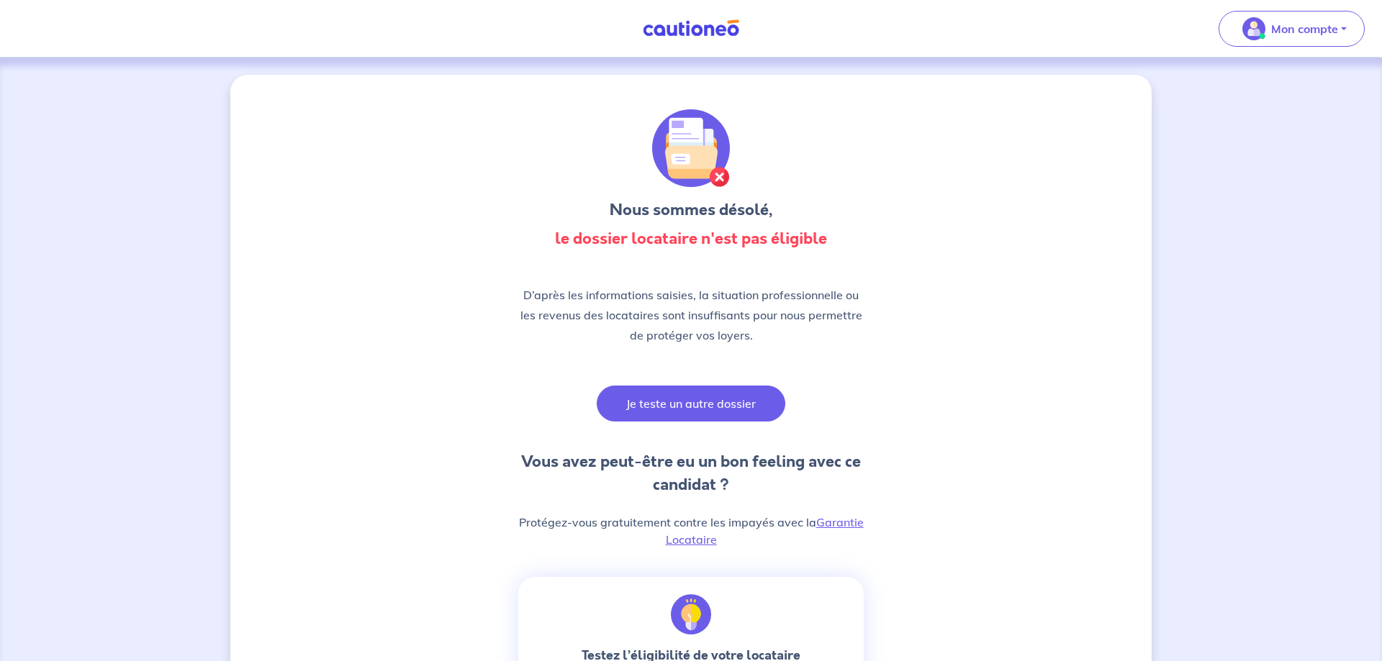
click at [665, 410] on button "Je teste un autre dossier" at bounding box center [691, 404] width 189 height 36
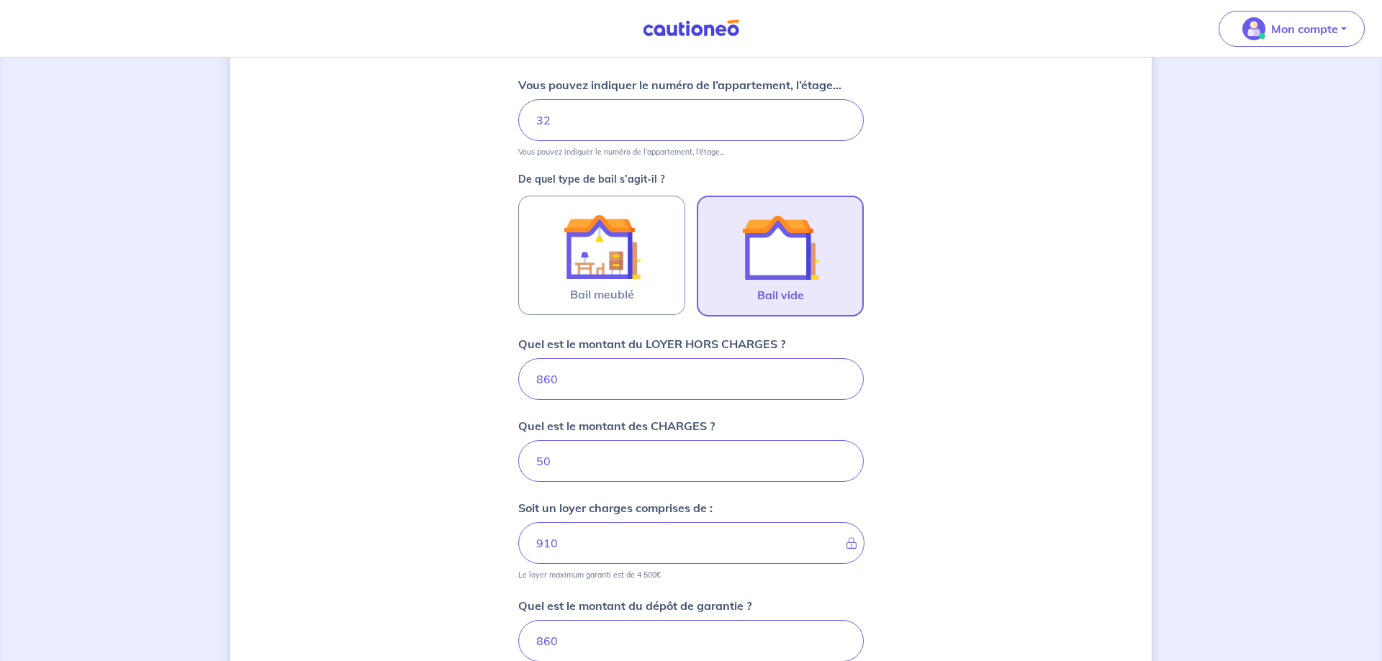
scroll to position [514, 0]
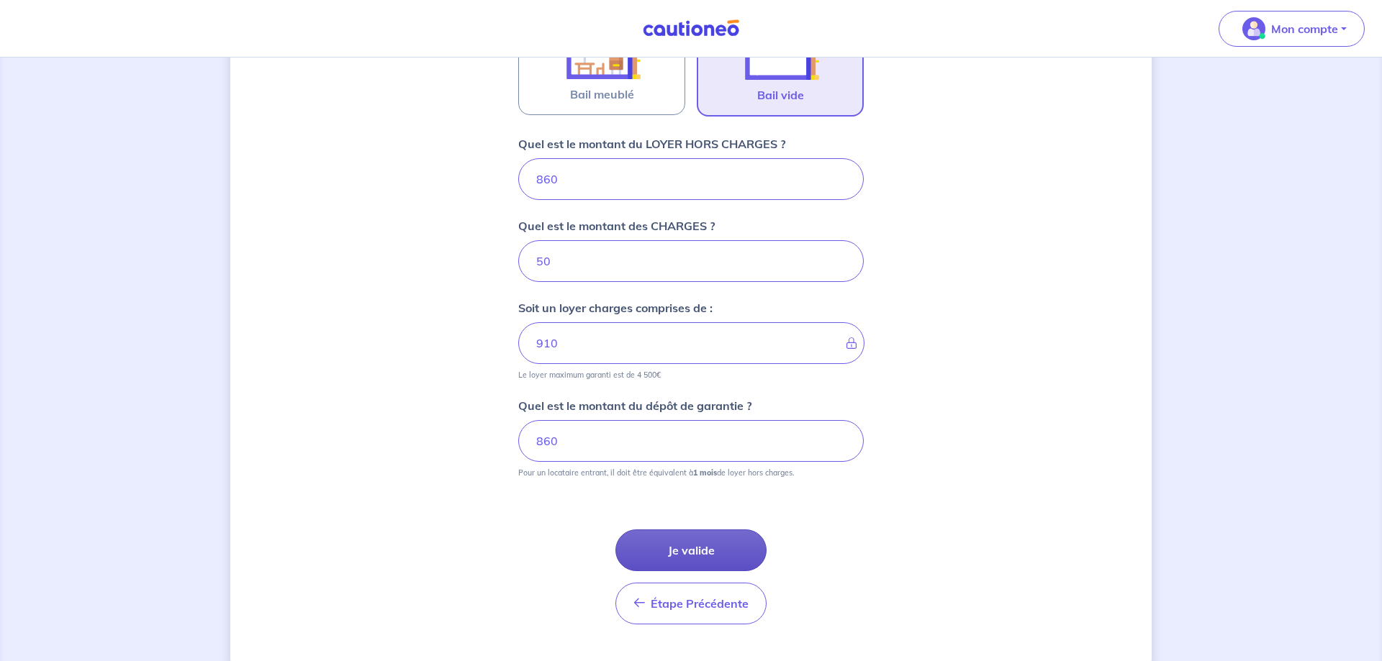
click at [684, 546] on button "Je valide" at bounding box center [690, 551] width 151 height 42
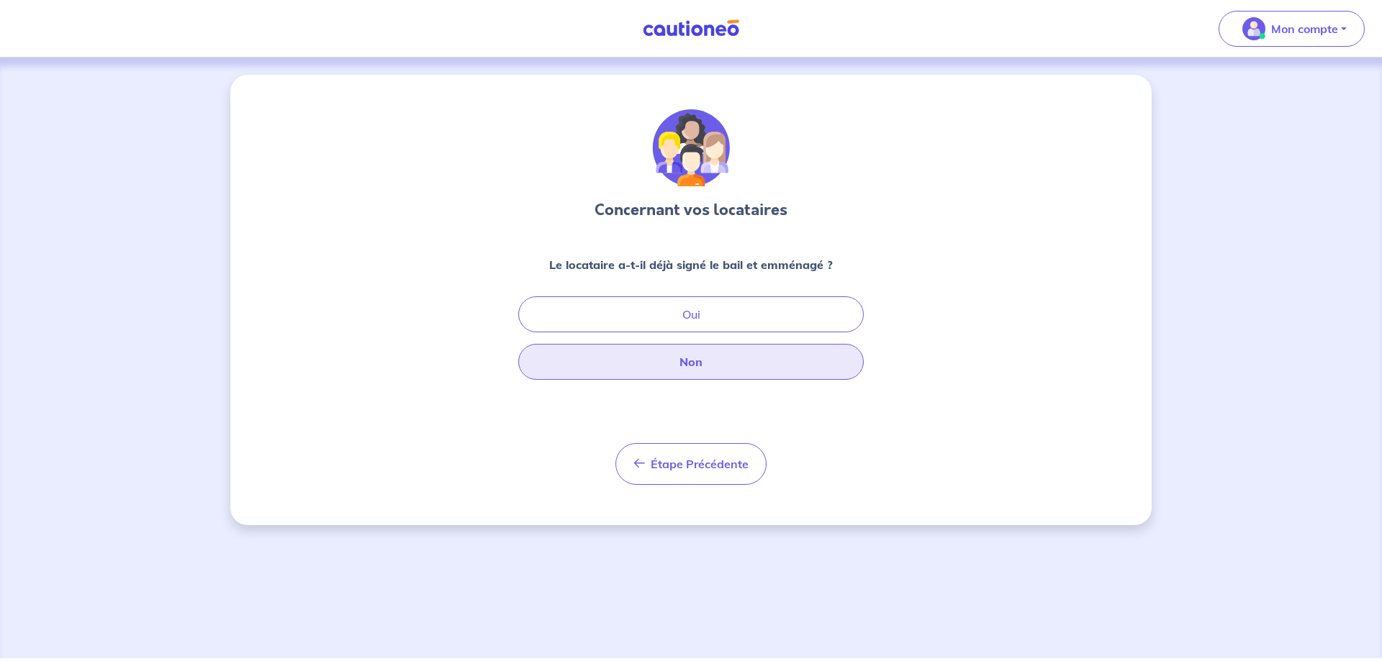
click at [636, 372] on button "Non" at bounding box center [691, 362] width 346 height 36
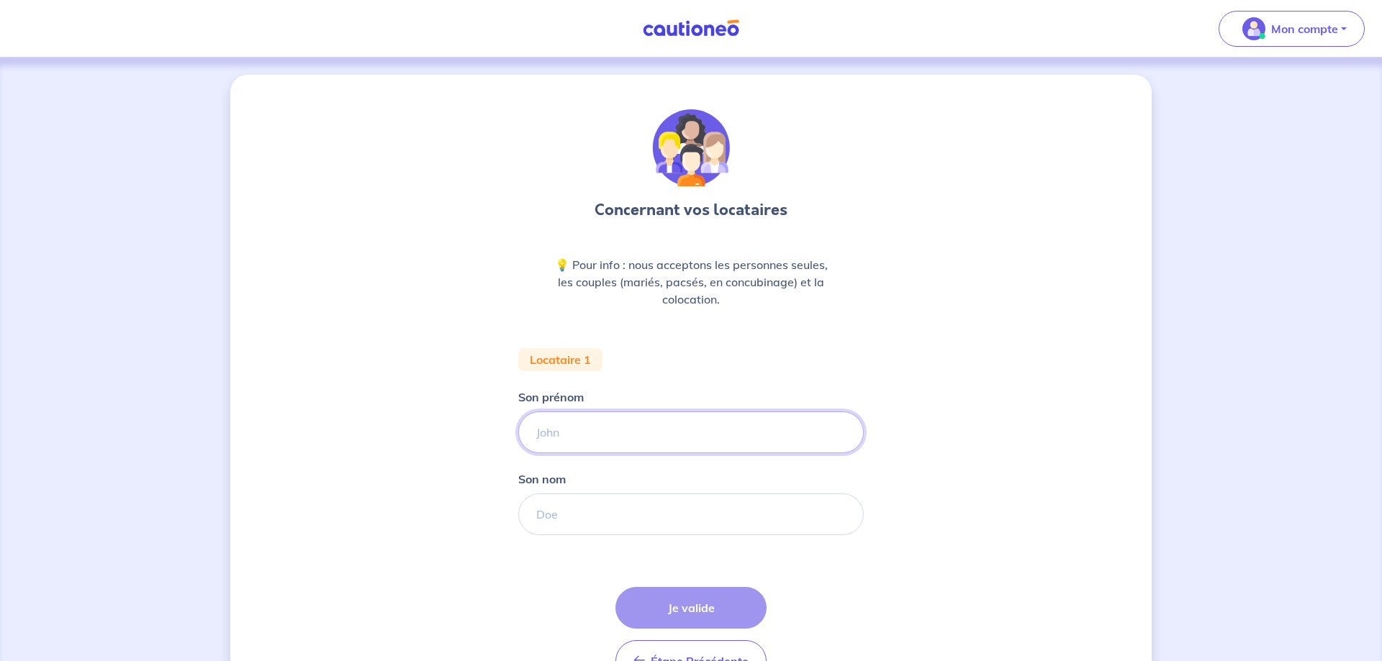
click at [579, 443] on input "Son prénom" at bounding box center [691, 433] width 346 height 42
click at [576, 439] on input "Son prénom" at bounding box center [691, 433] width 346 height 42
type input "[PERSON_NAME]"
click at [567, 513] on input "Son nom" at bounding box center [691, 515] width 346 height 42
click at [567, 514] on input "Son nom" at bounding box center [691, 515] width 346 height 42
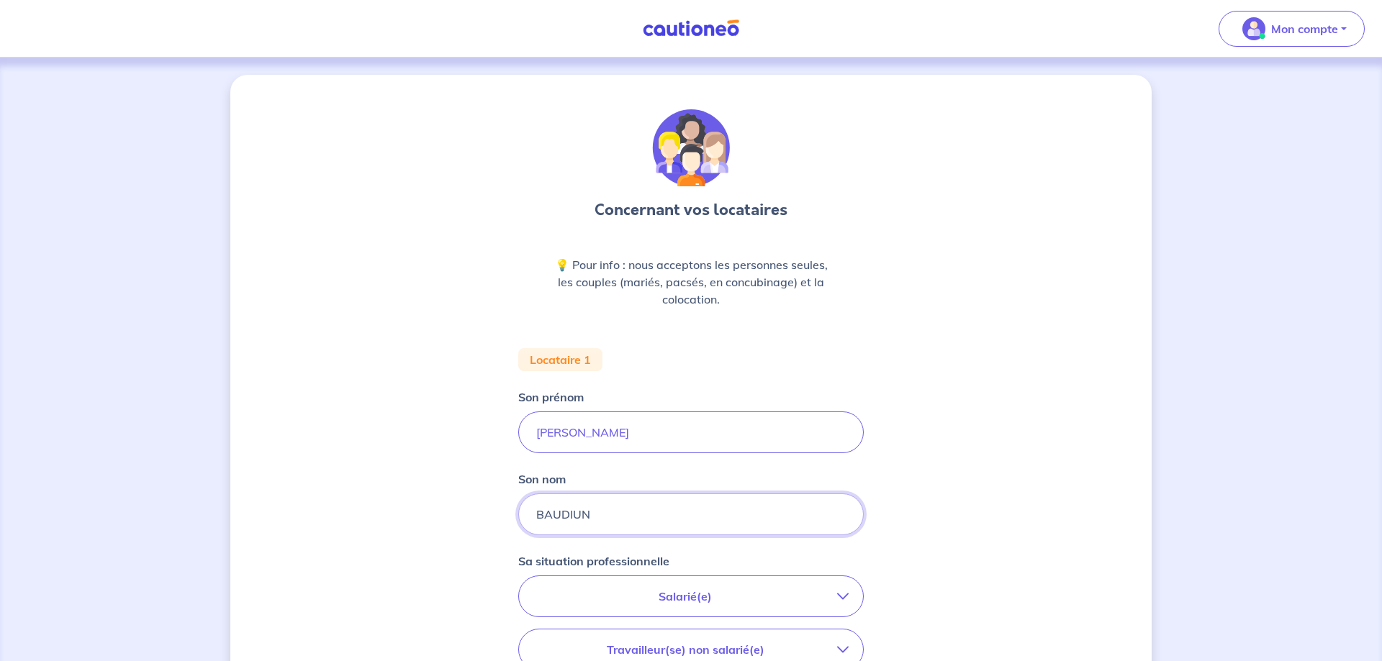
type input "BAUDIUN"
click at [684, 597] on p "Salarié(e)" at bounding box center [685, 596] width 304 height 17
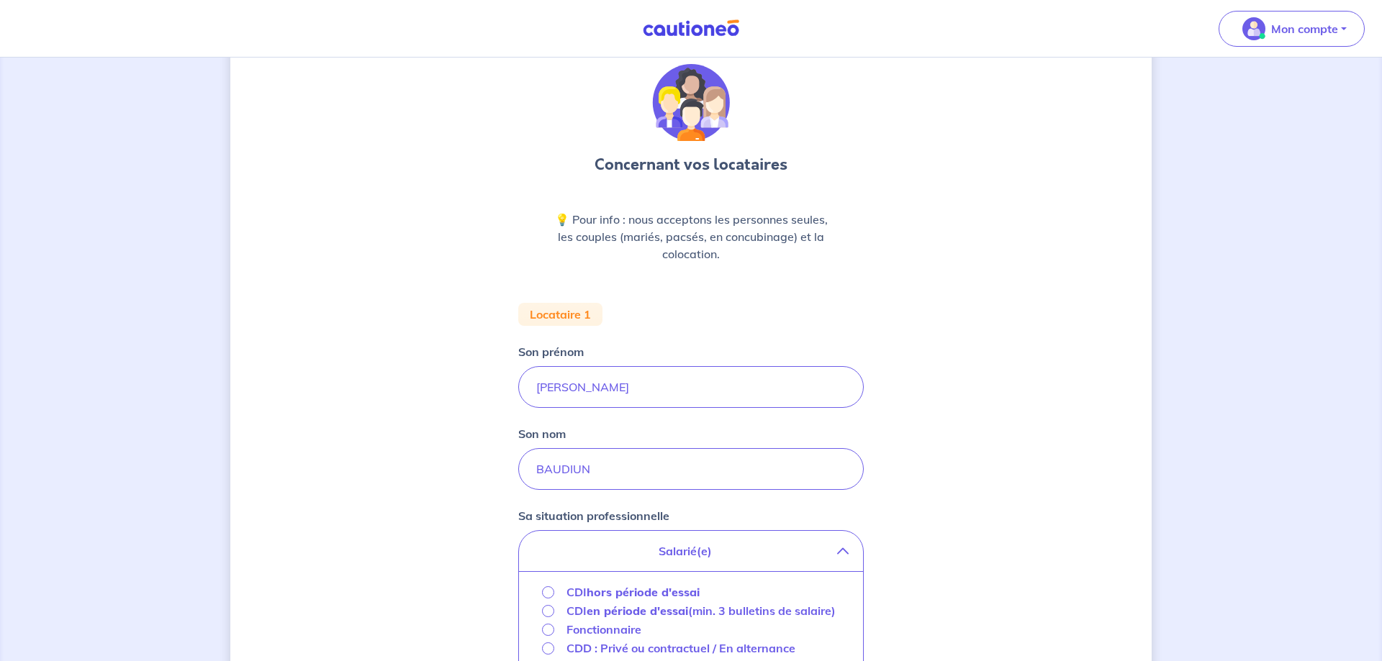
scroll to position [220, 0]
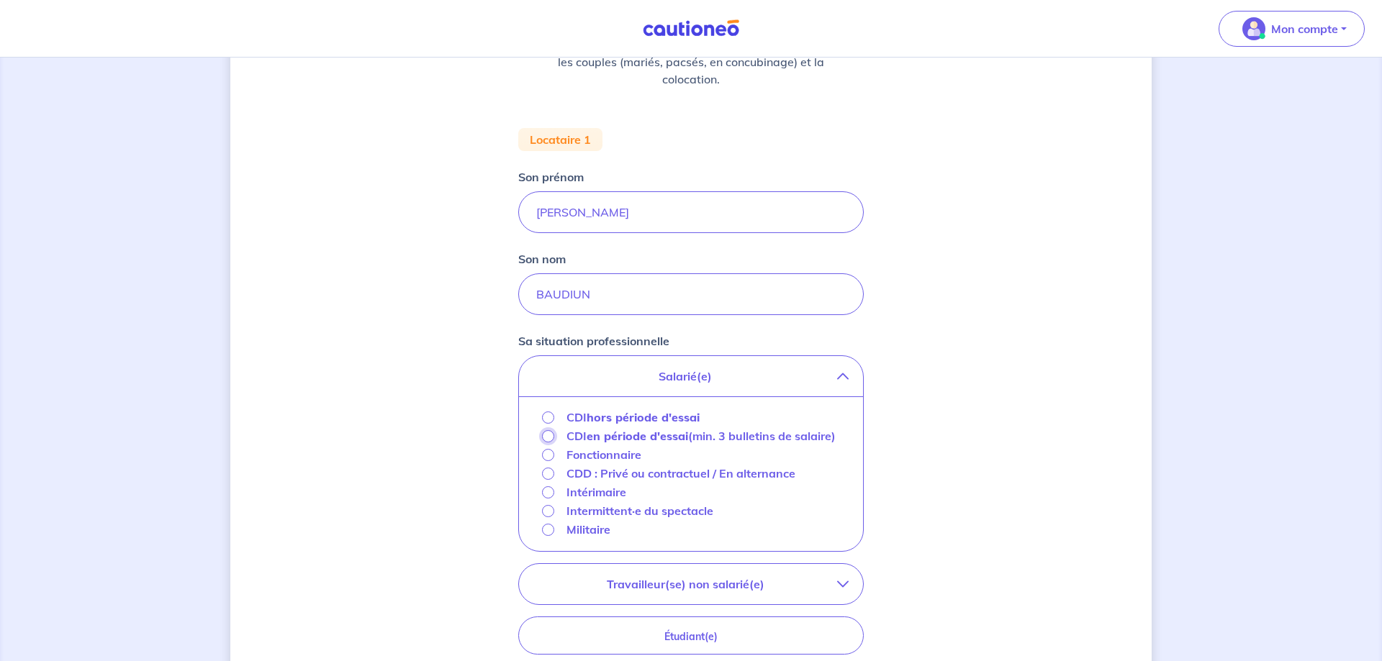
click at [551, 439] on input "CDI en période d'essai (min. 3 bulletins de salaire)" at bounding box center [548, 436] width 12 height 12
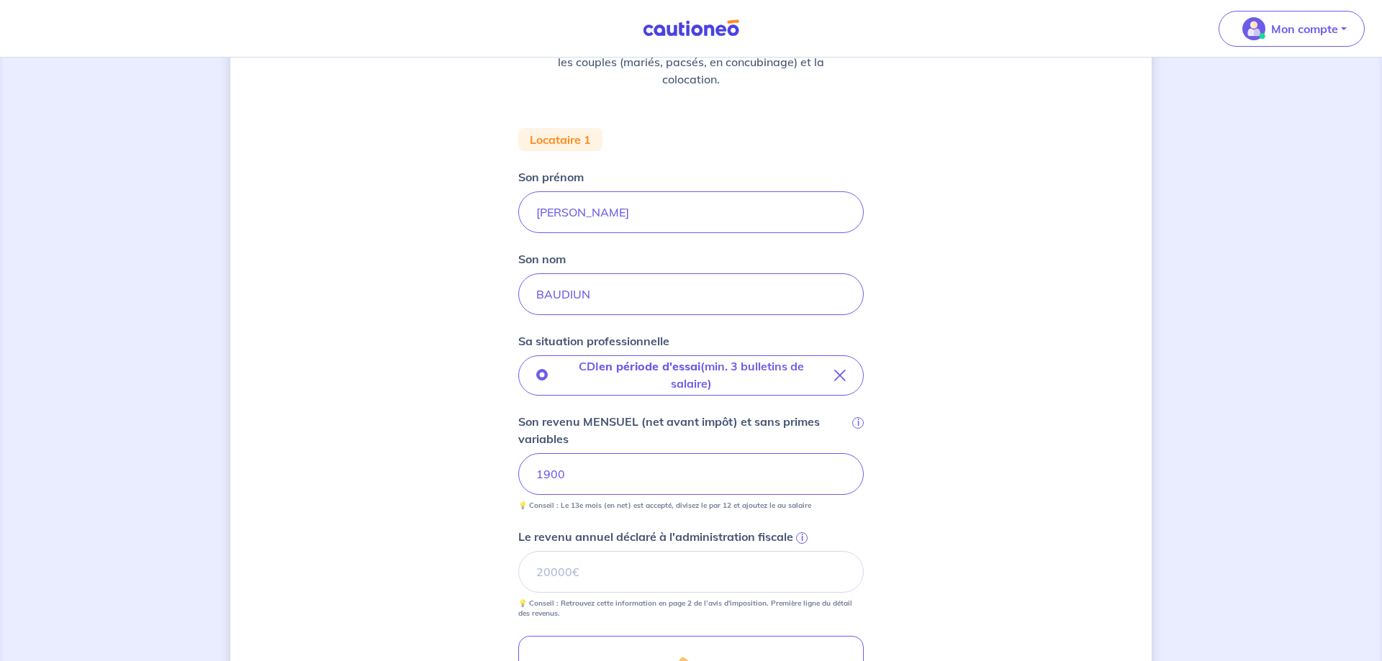
scroll to position [441, 0]
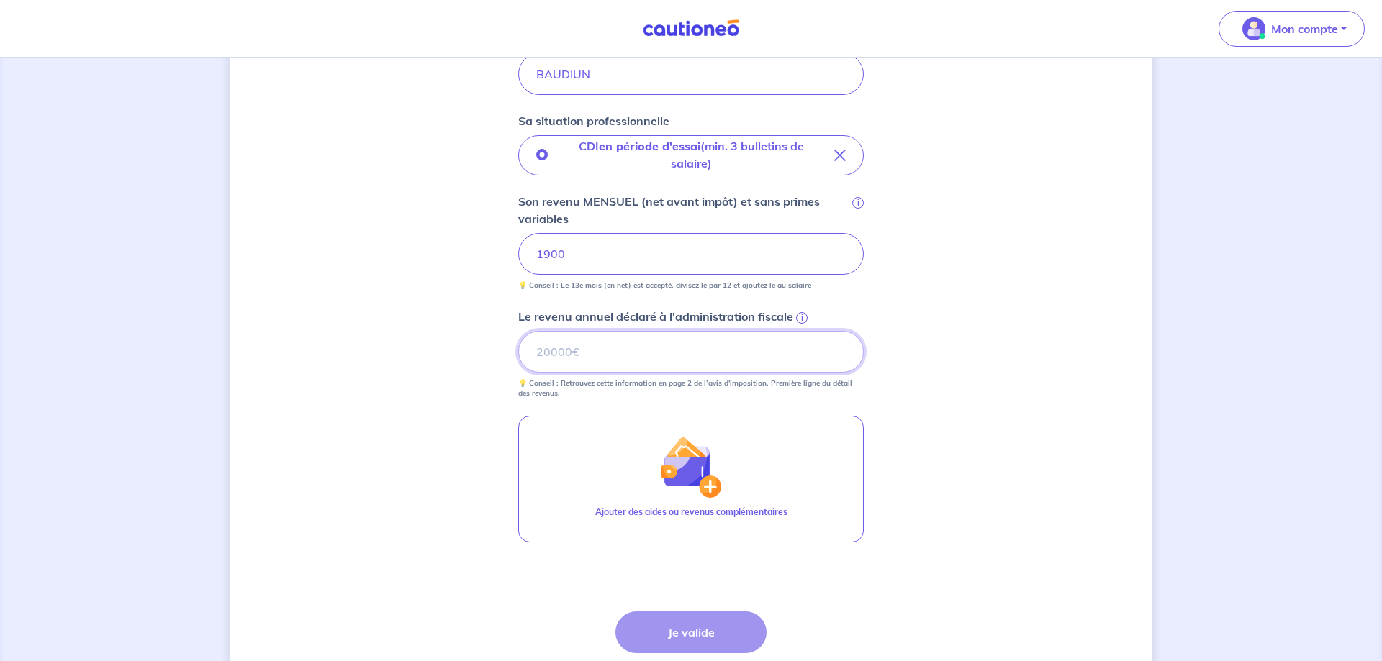
click at [583, 357] on input "Le revenu annuel déclaré à l'administration fiscale i" at bounding box center [691, 352] width 346 height 42
type input "4331"
click at [678, 627] on button "Je valide" at bounding box center [690, 633] width 151 height 42
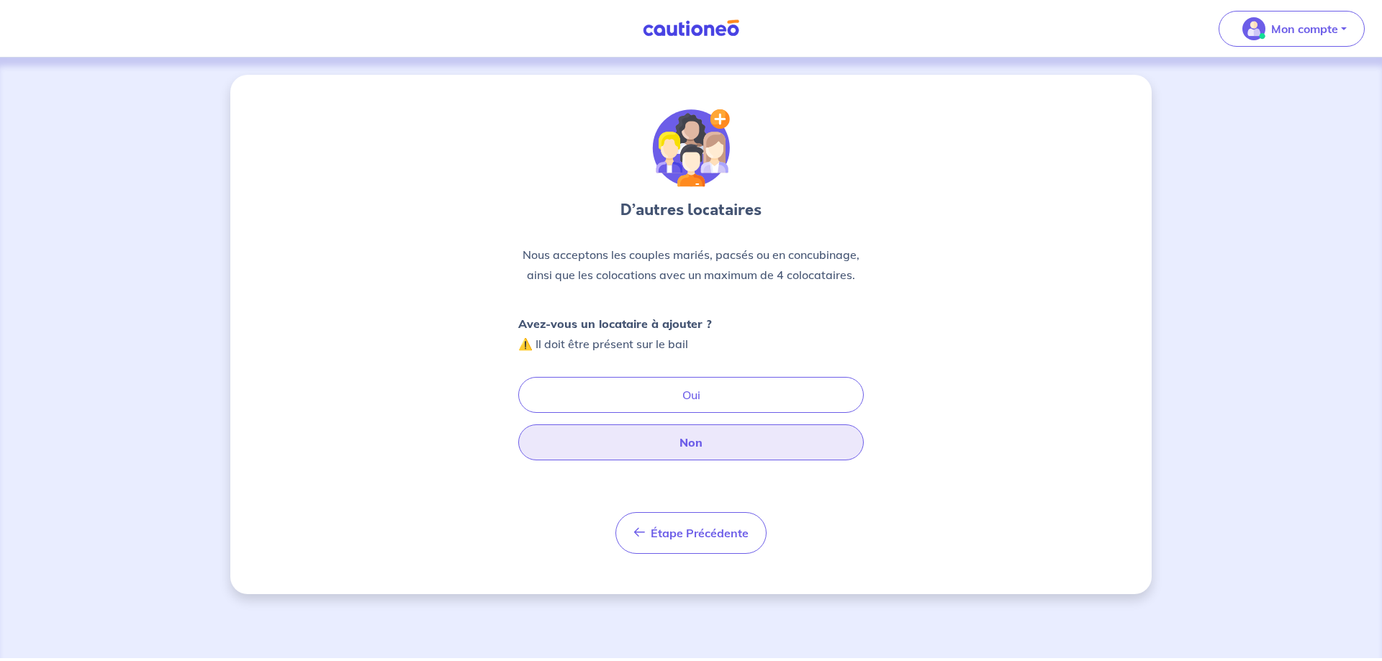
click at [632, 446] on button "Non" at bounding box center [691, 443] width 346 height 36
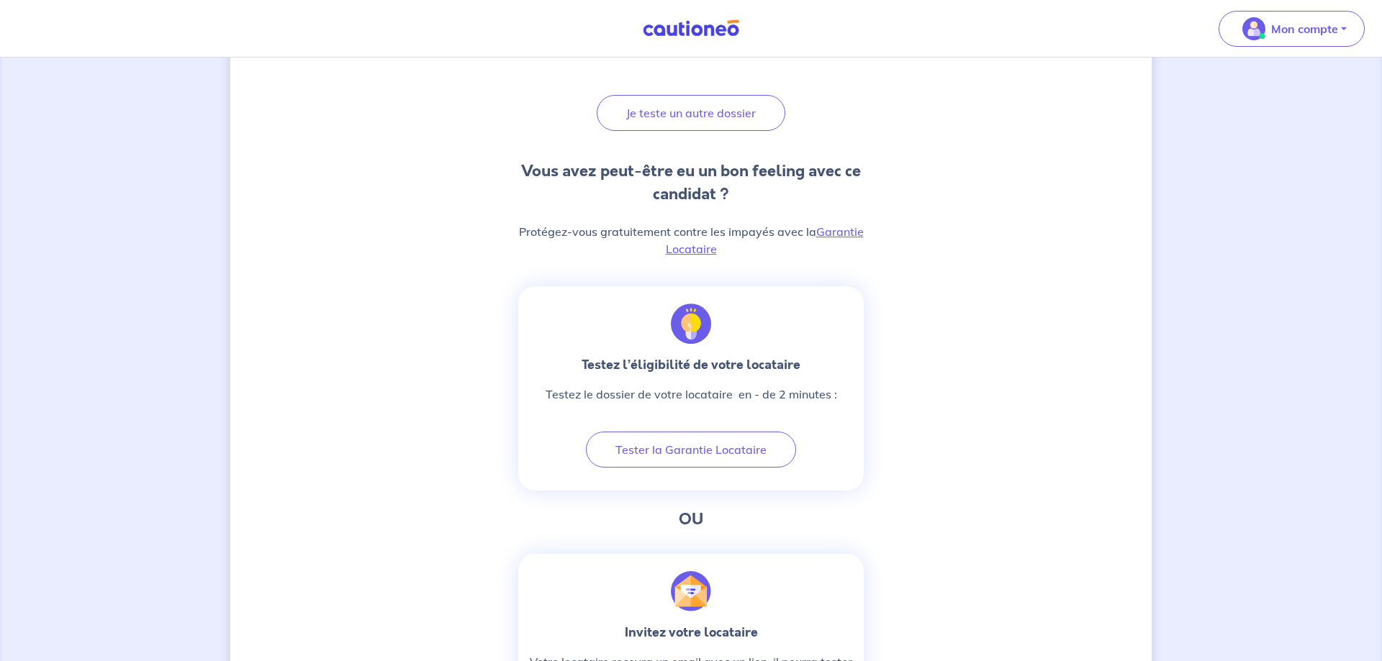
scroll to position [294, 0]
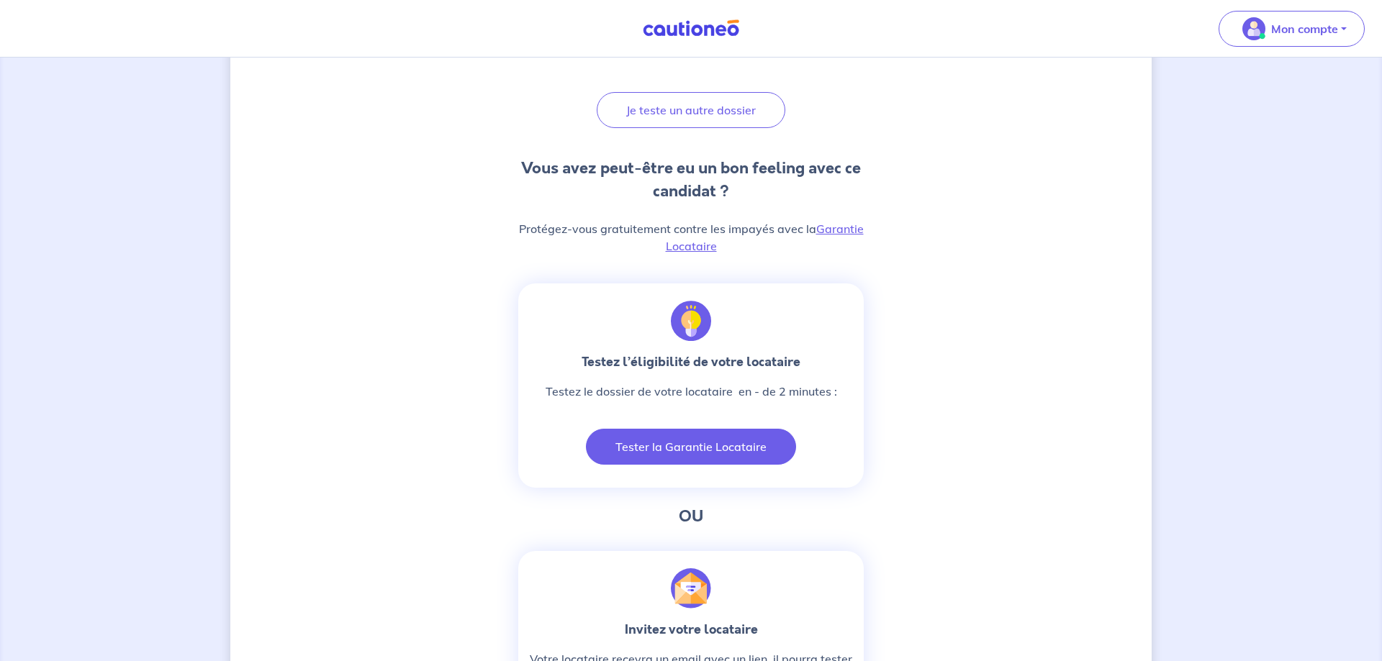
click at [636, 443] on button "Tester la Garantie Locataire" at bounding box center [691, 447] width 210 height 36
